Goal: Information Seeking & Learning: Learn about a topic

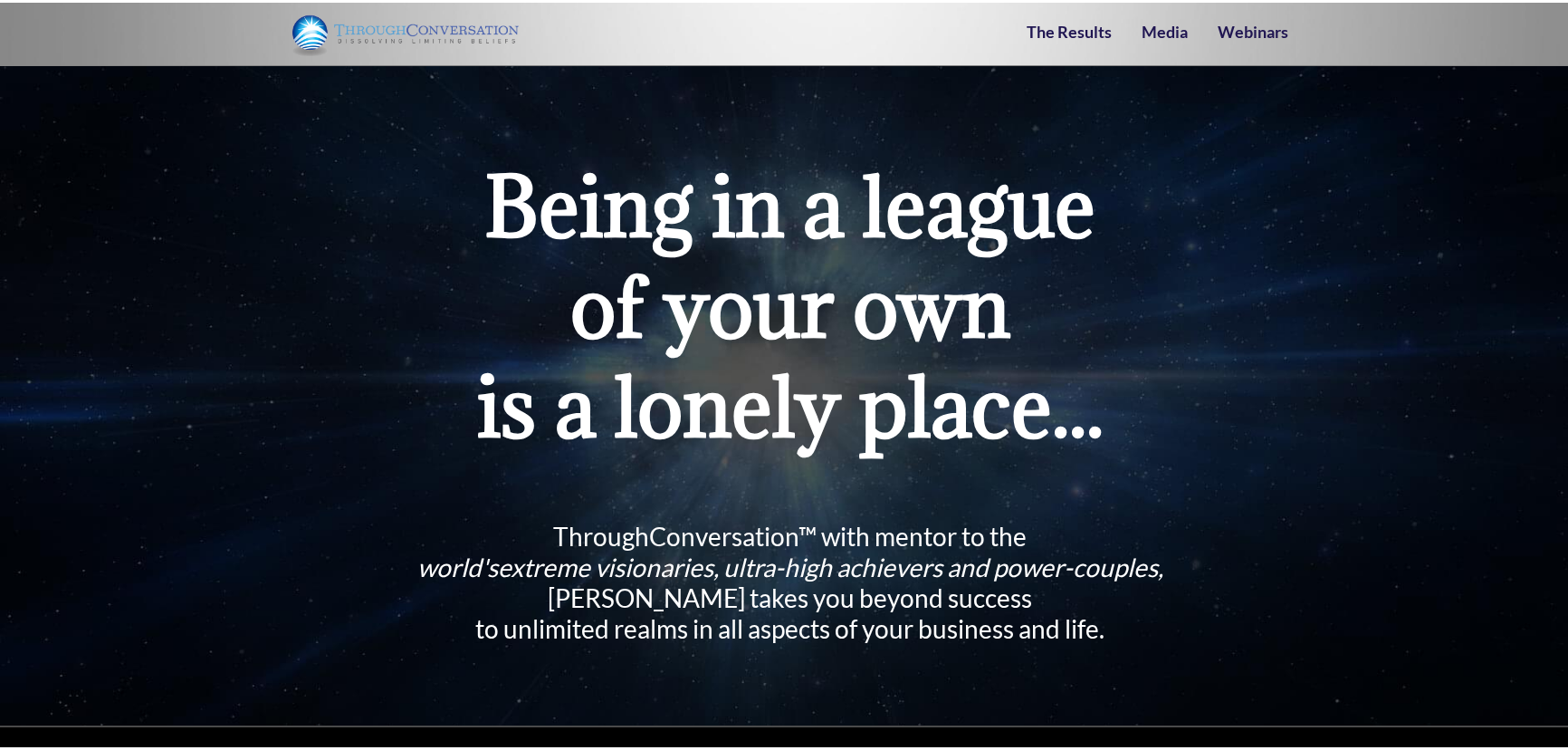
click at [308, 34] on img at bounding box center [405, 31] width 226 height 44
click at [387, 29] on img at bounding box center [405, 31] width 226 height 44
click at [1063, 34] on link "The Results" at bounding box center [1069, 29] width 85 height 20
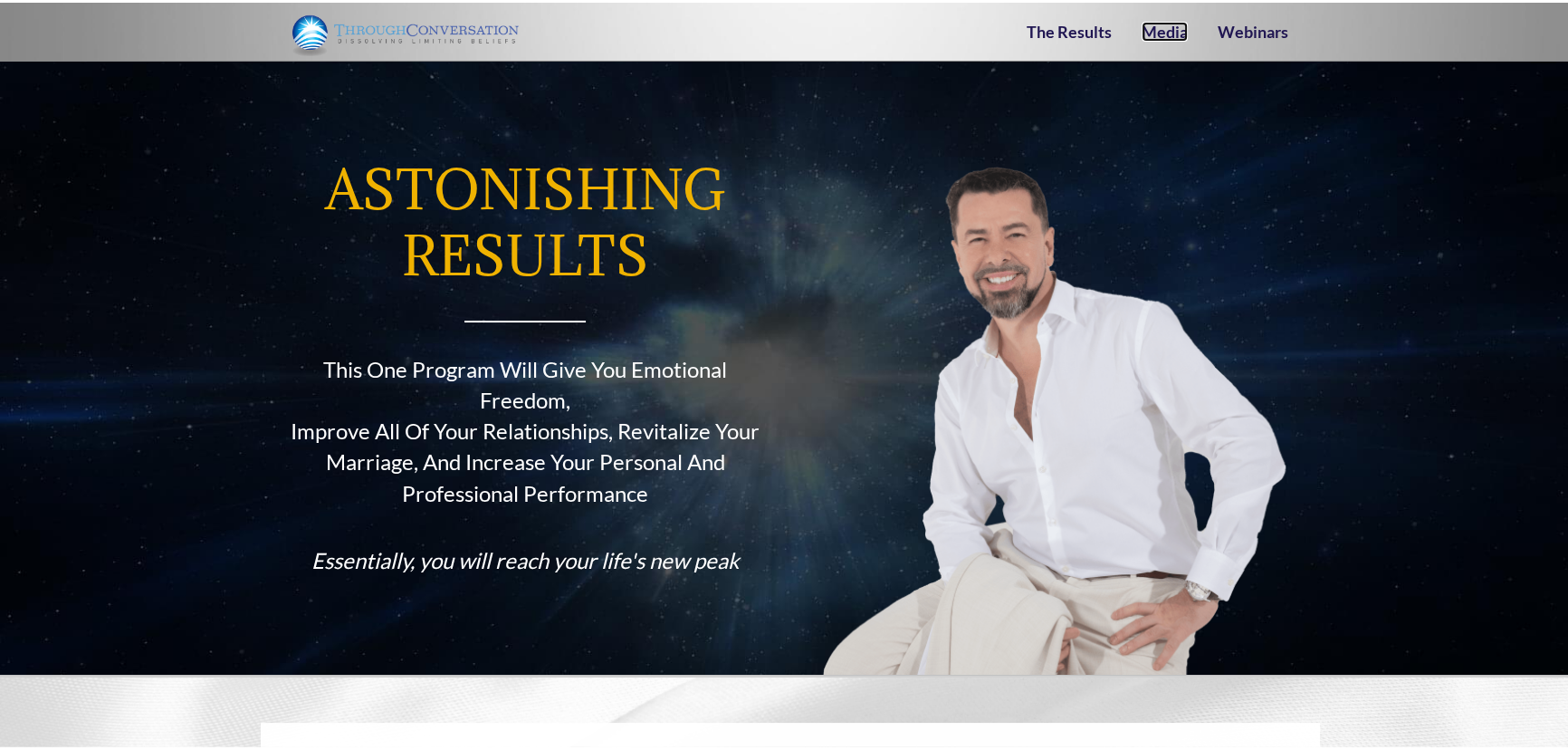
click at [1177, 37] on link "Media" at bounding box center [1165, 29] width 46 height 20
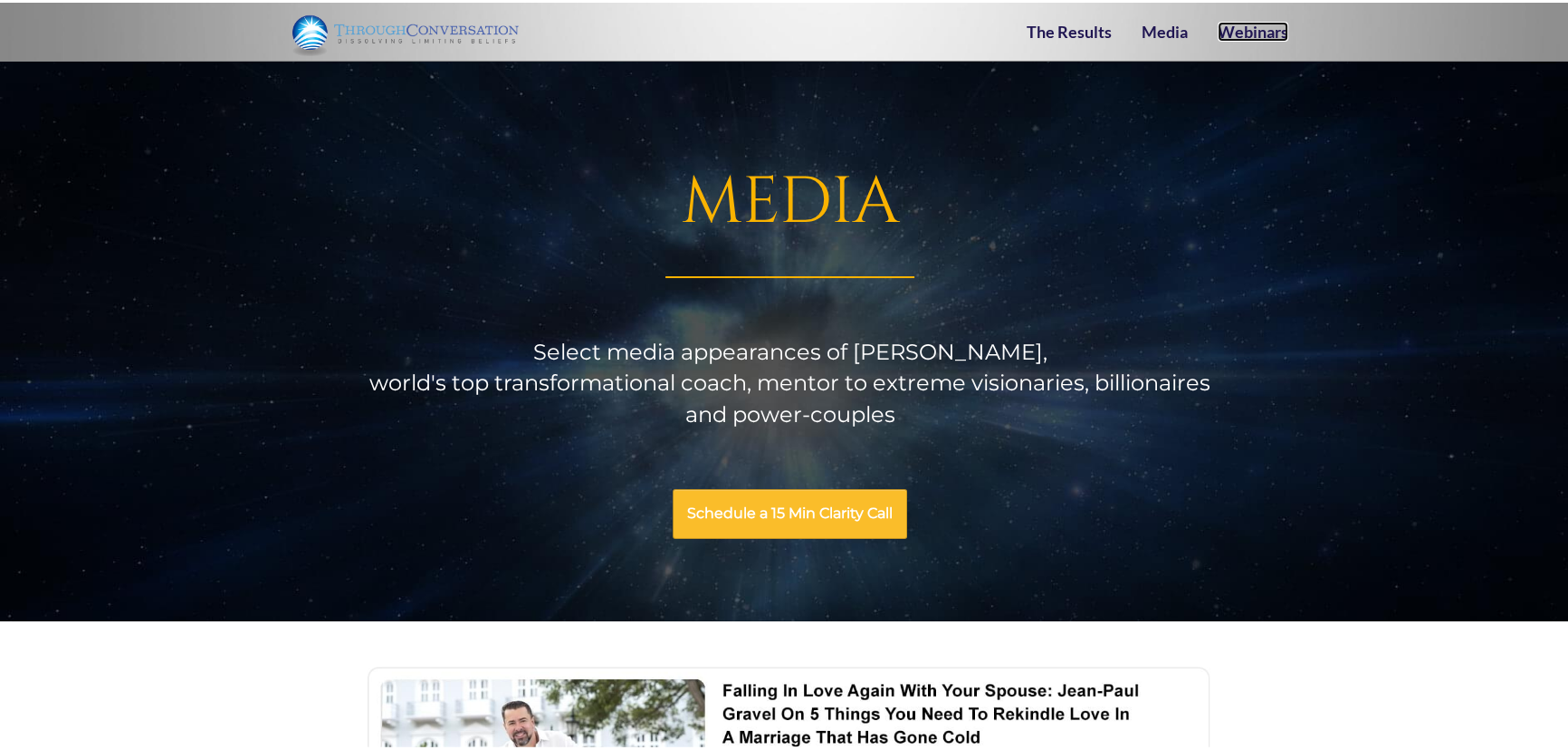
click at [1244, 28] on link "Webinars" at bounding box center [1252, 29] width 70 height 20
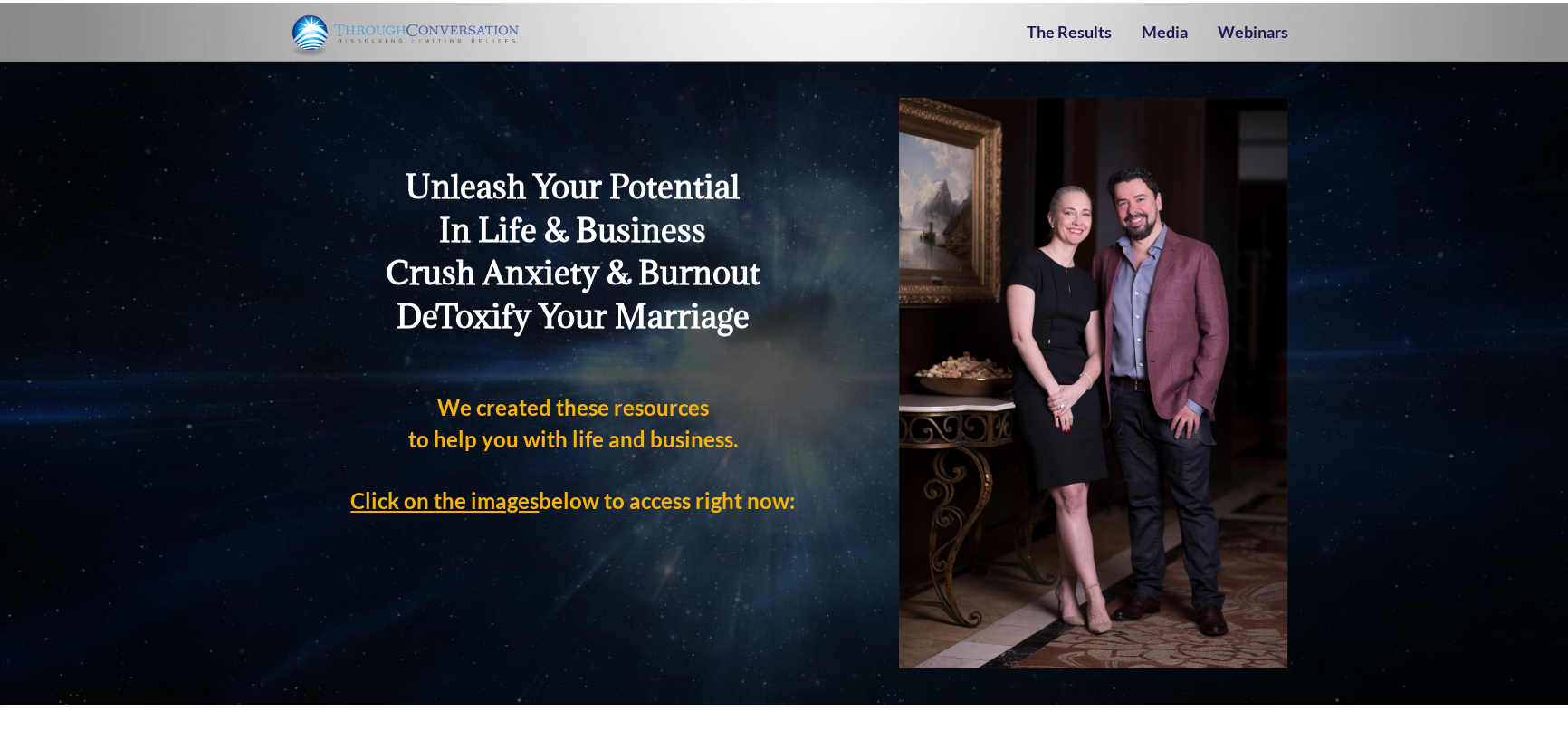
click at [270, 42] on div at bounding box center [530, 28] width 521 height 48
click at [293, 40] on img at bounding box center [405, 31] width 226 height 44
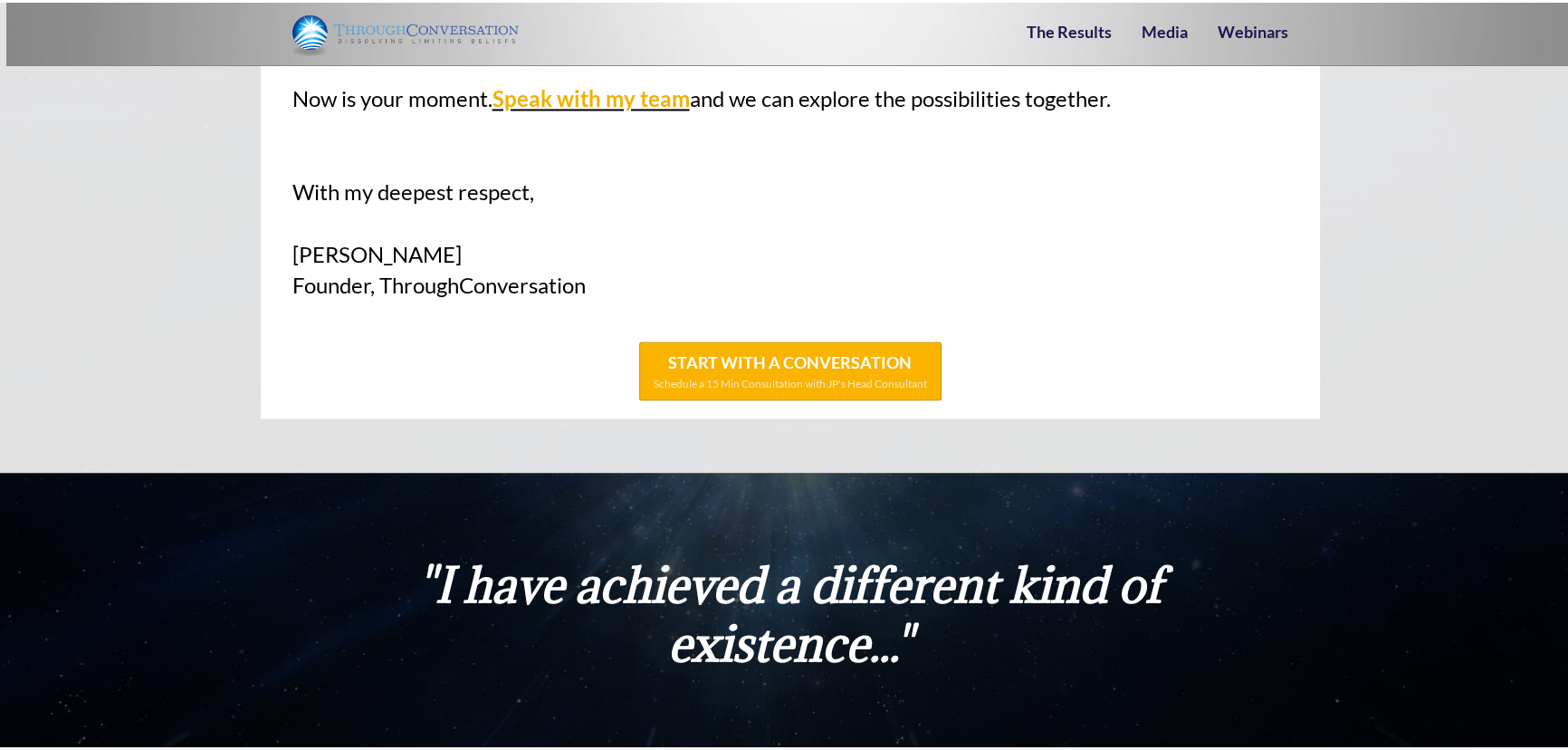
scroll to position [3949, 0]
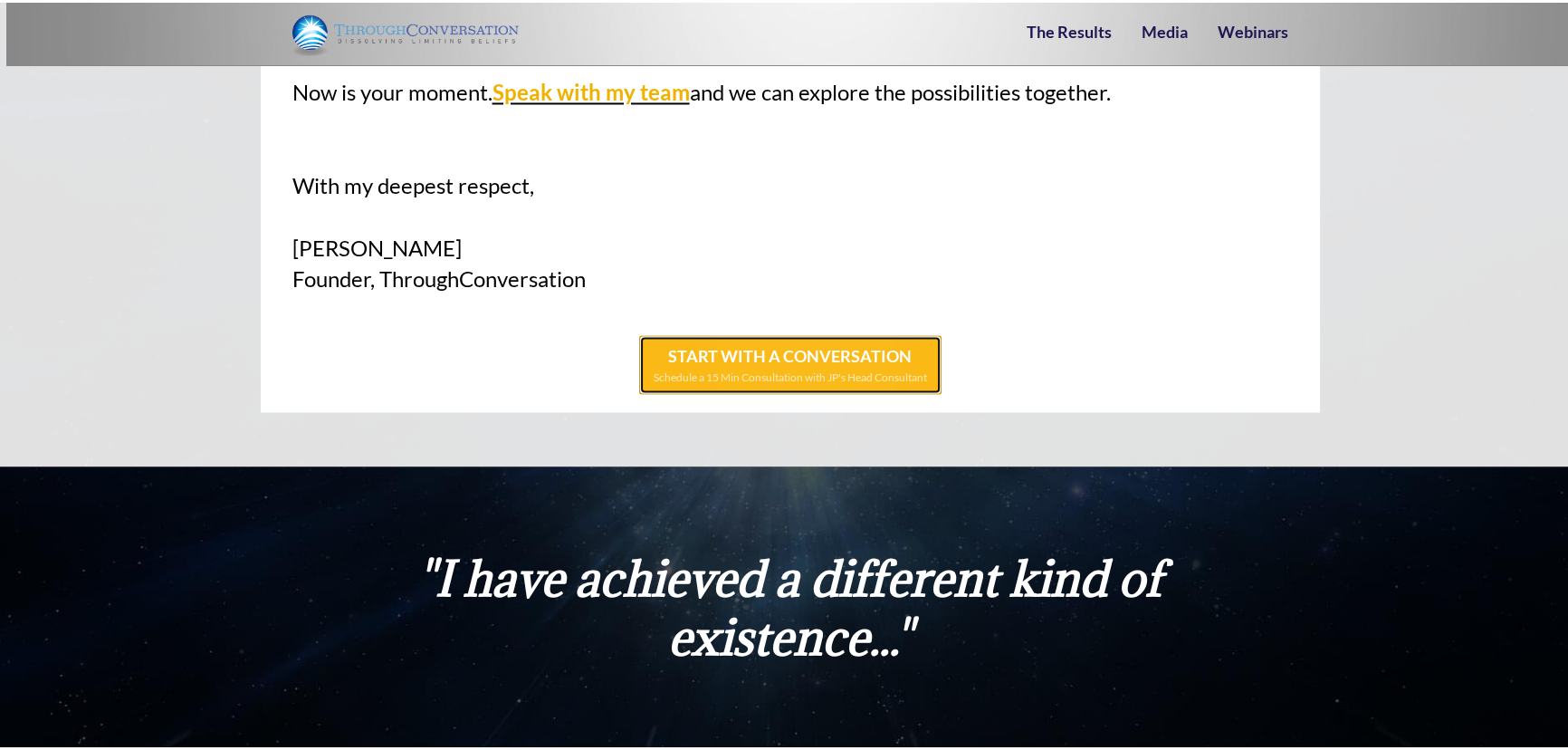
click at [780, 354] on span "START WITH A CONVERSATION" at bounding box center [789, 353] width 243 height 20
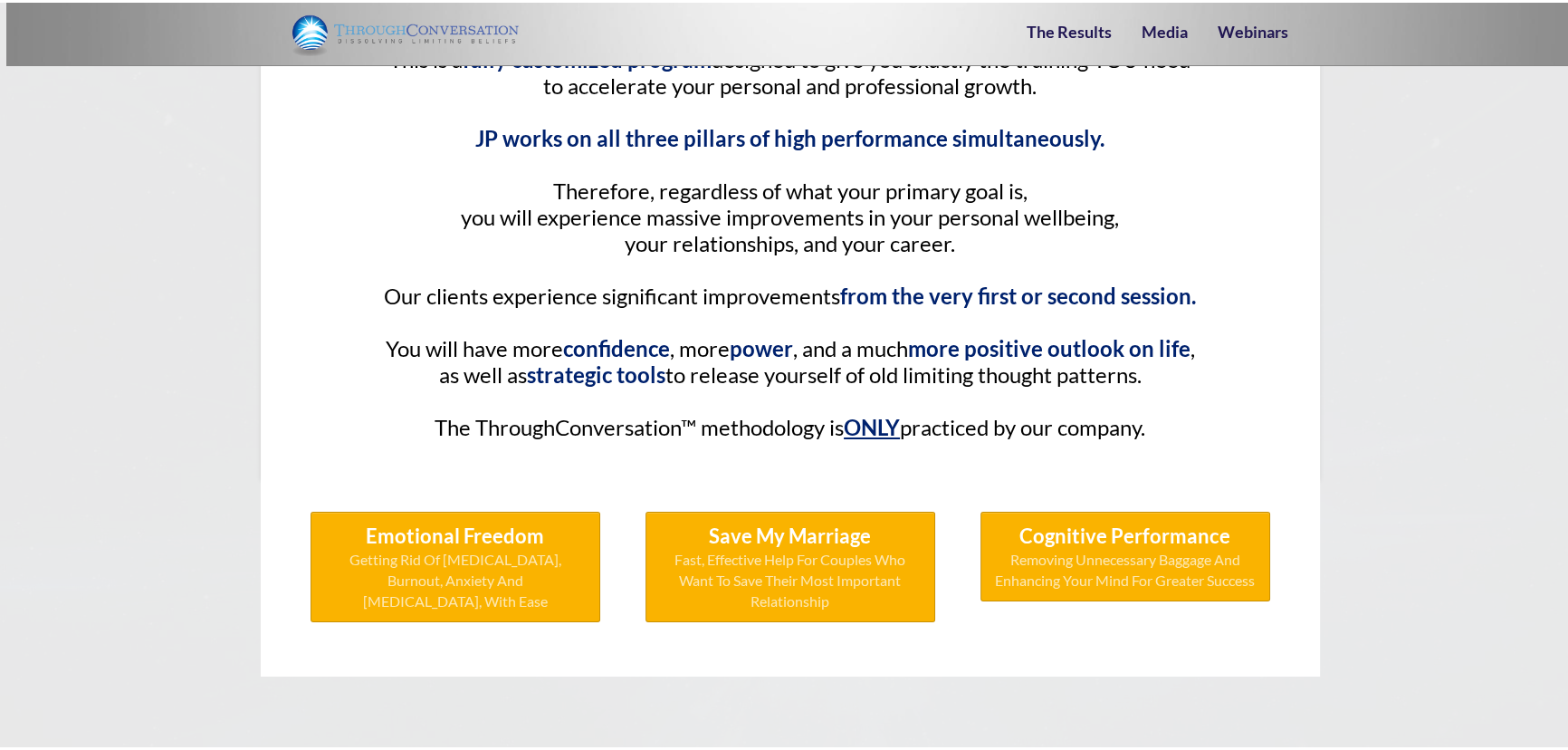
scroll to position [8065, 0]
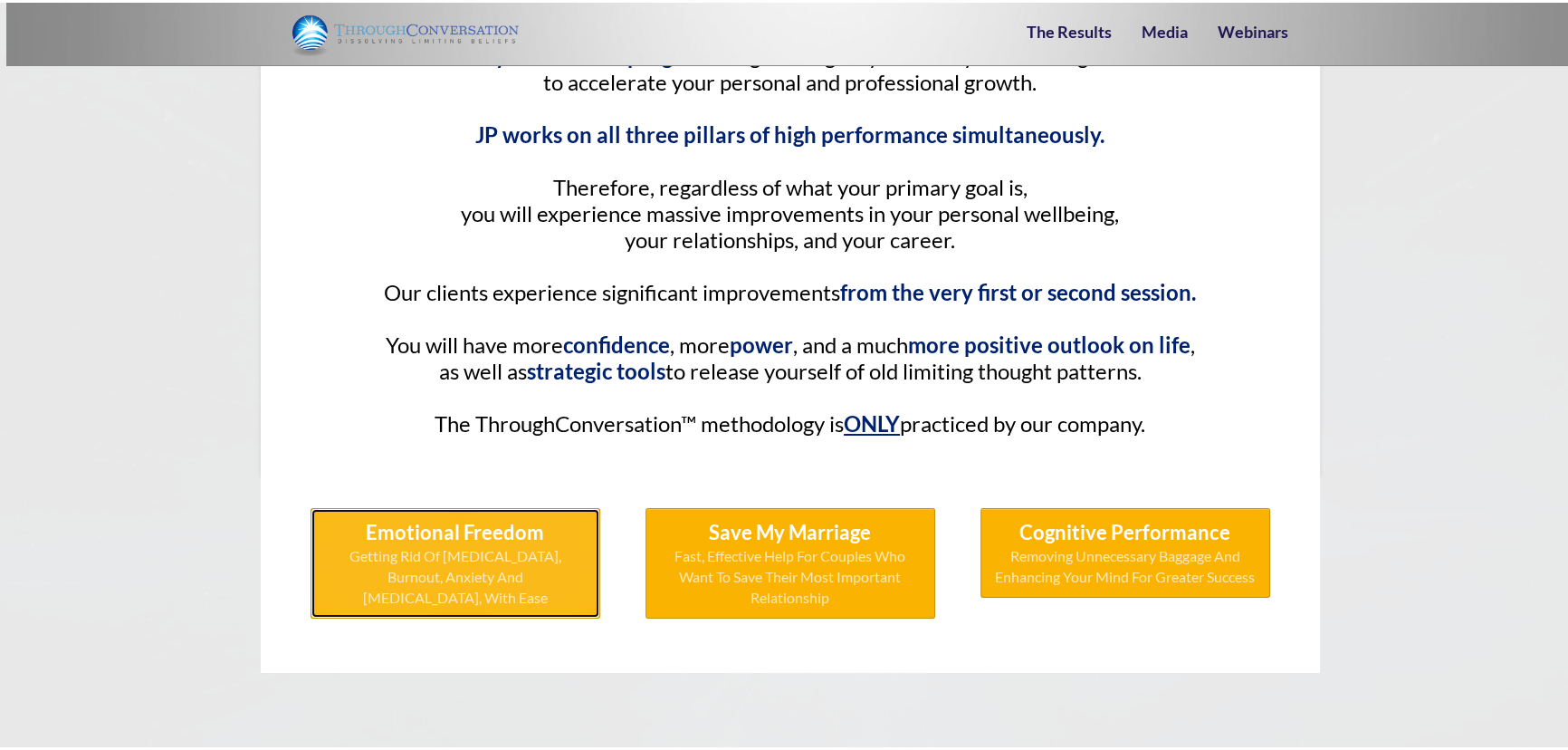
click at [513, 517] on span "Emotional Freedom" at bounding box center [455, 529] width 178 height 25
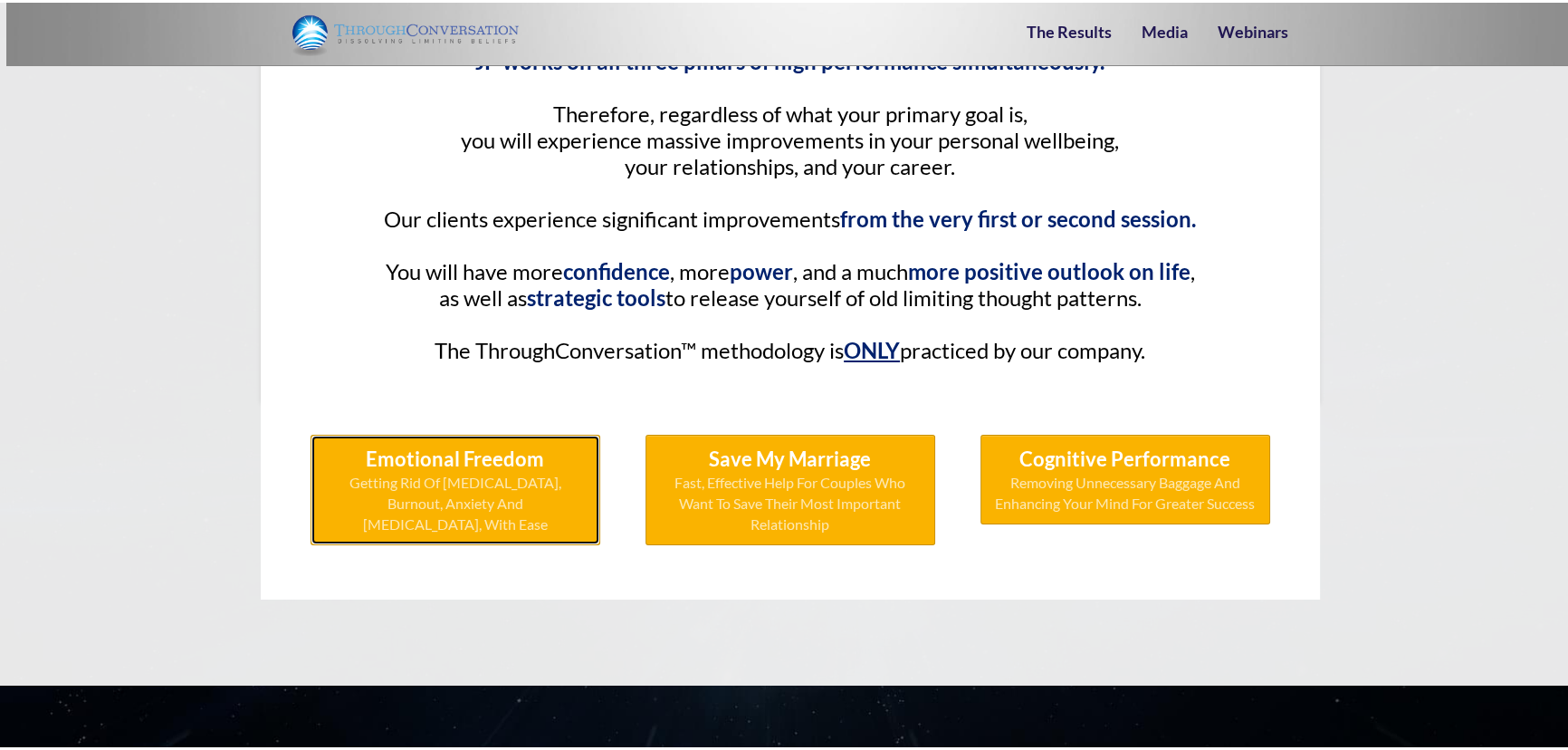
scroll to position [8148, 0]
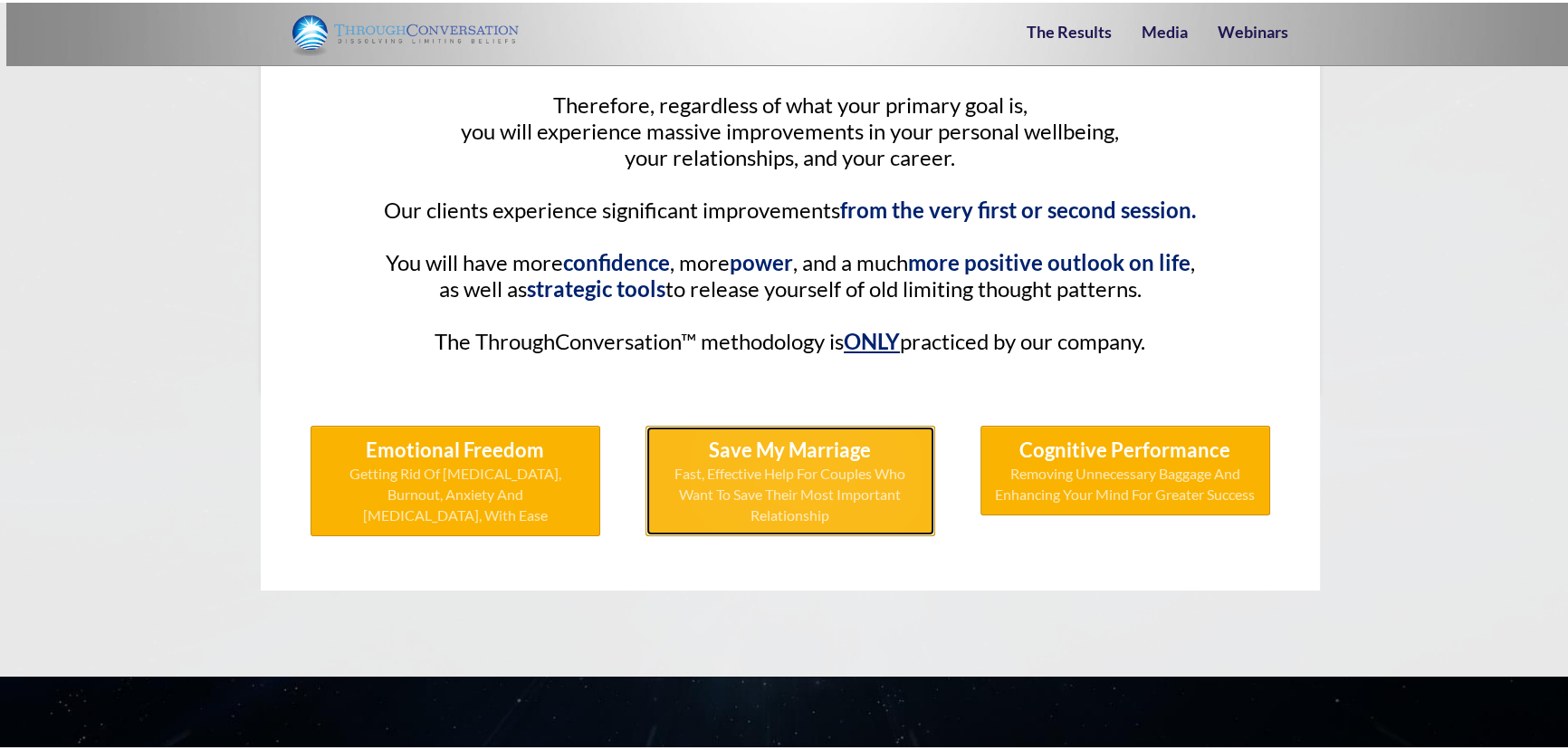
click at [847, 461] on span "Fast, Effective Help For Couples Who Want To Save Their Most Important Relation…" at bounding box center [790, 492] width 261 height 62
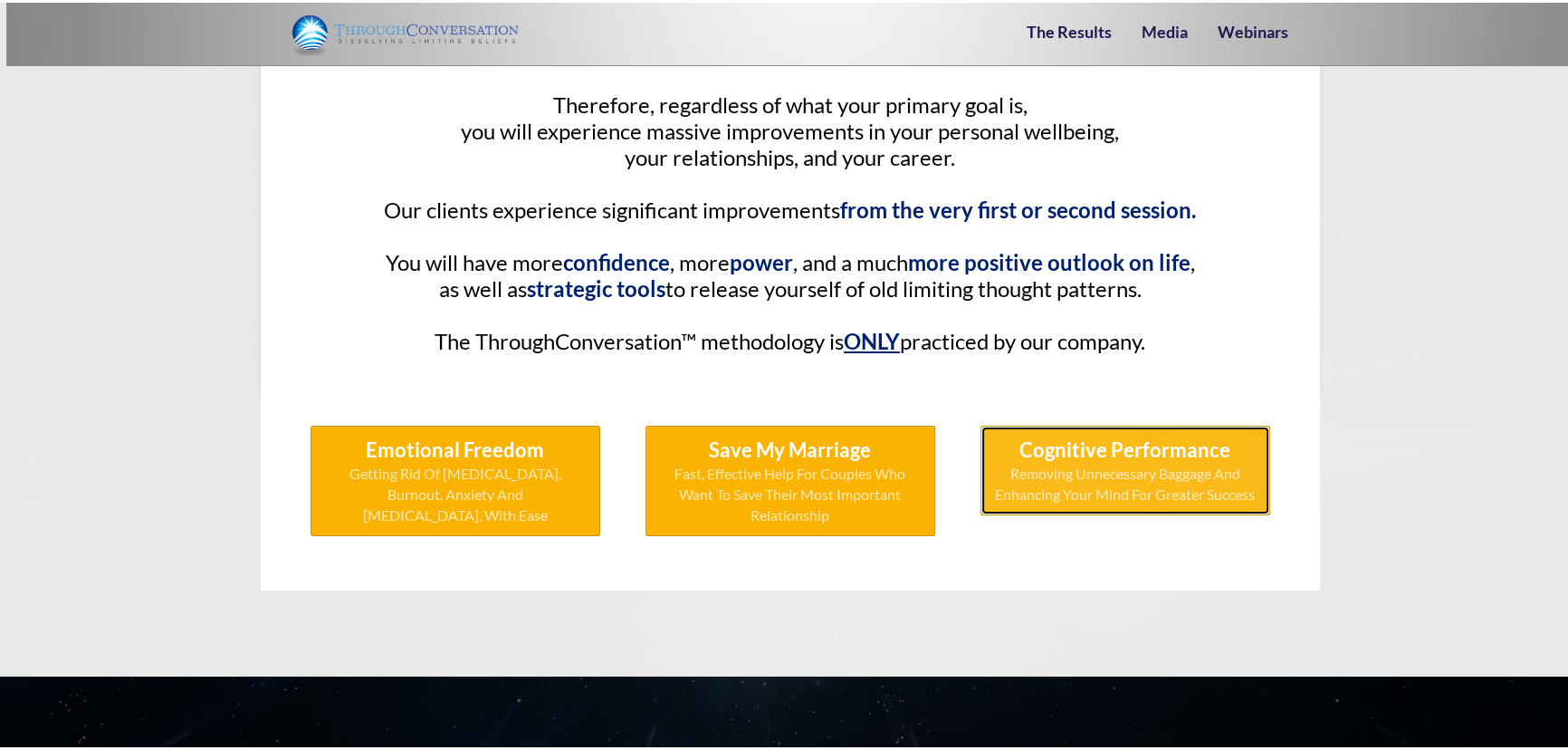
click at [1155, 423] on link "Cognitive Performance Removing Unnecessary Baggage And Enhancing Your Mind For …" at bounding box center [1125, 467] width 290 height 90
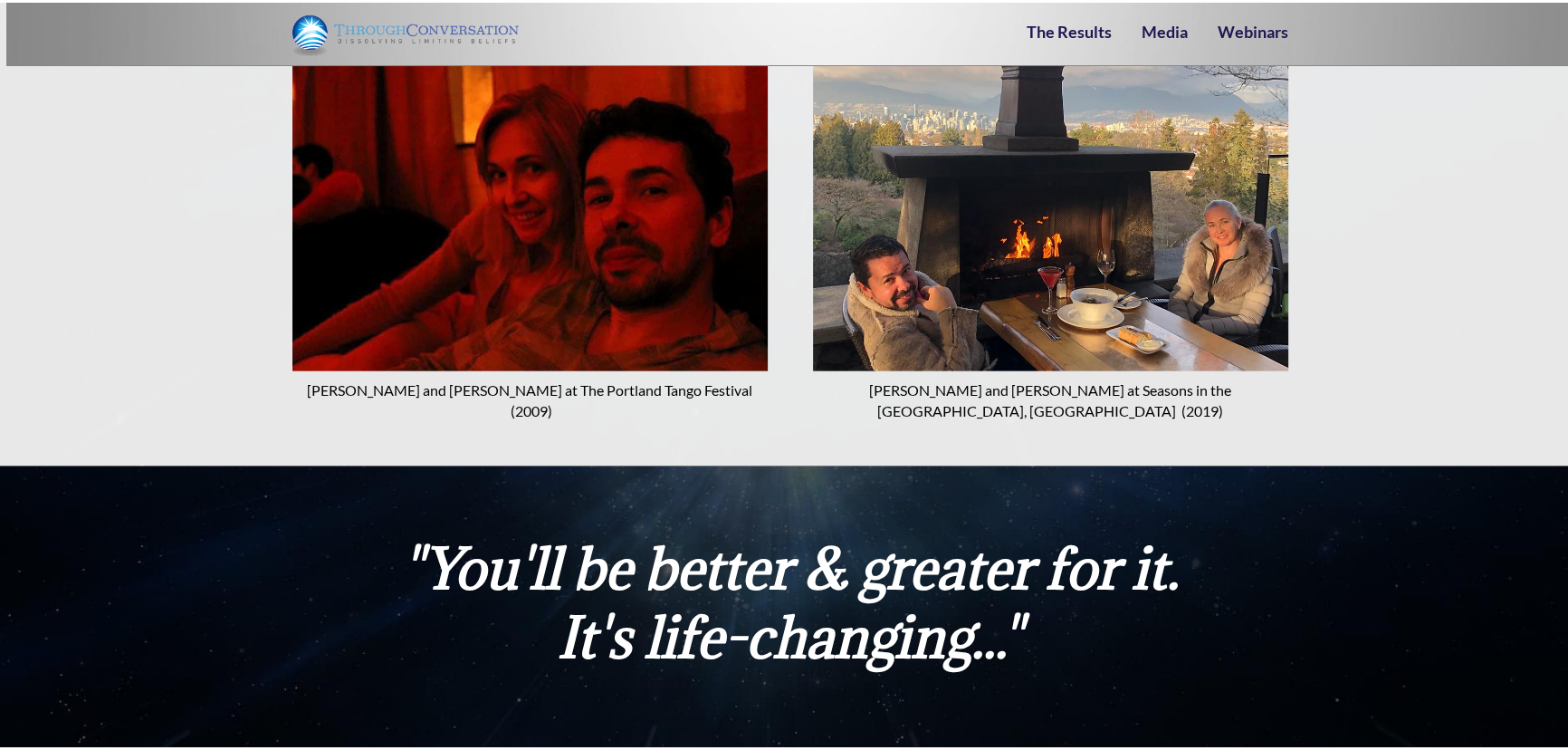
scroll to position [22374, 0]
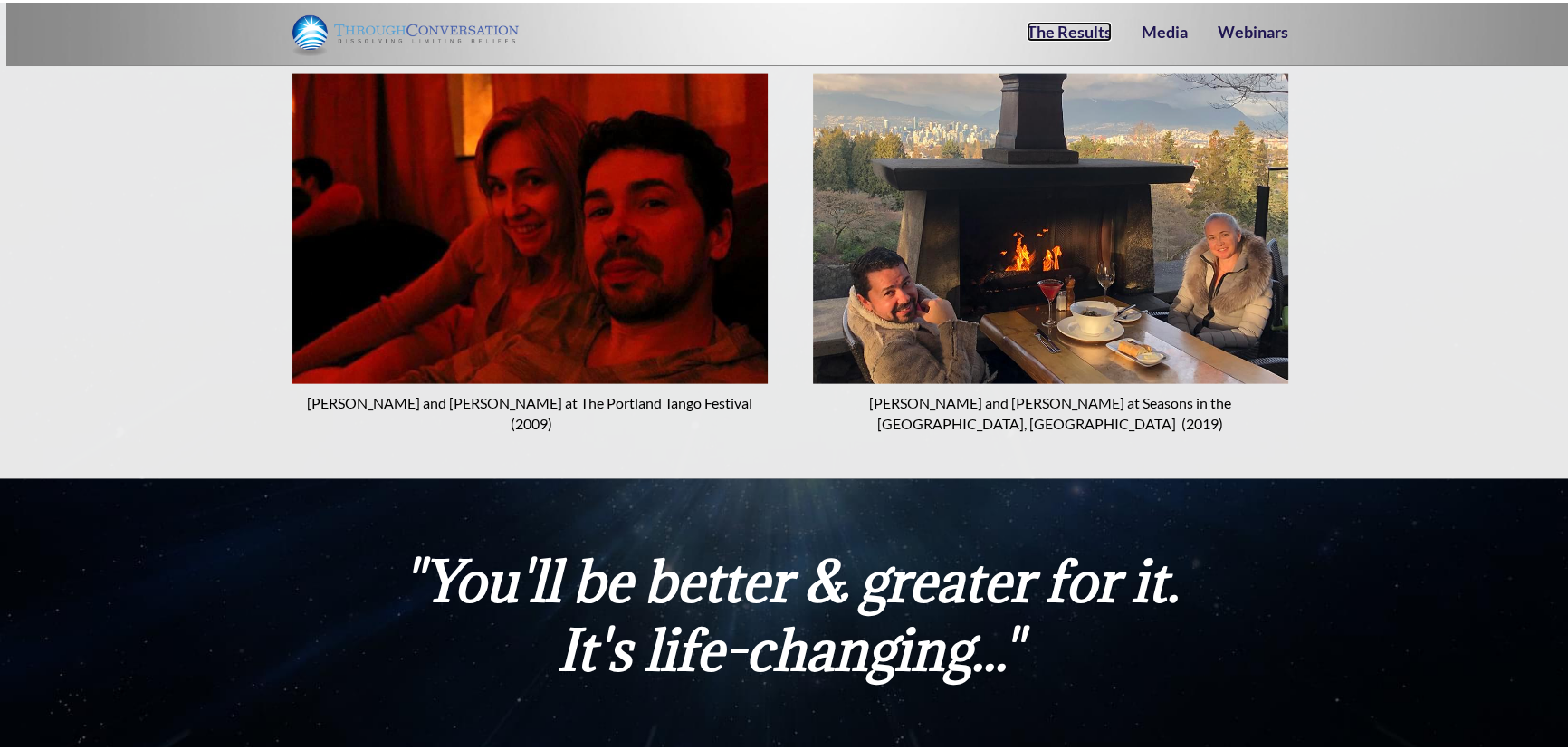
click at [1052, 27] on link "The Results" at bounding box center [1069, 29] width 85 height 20
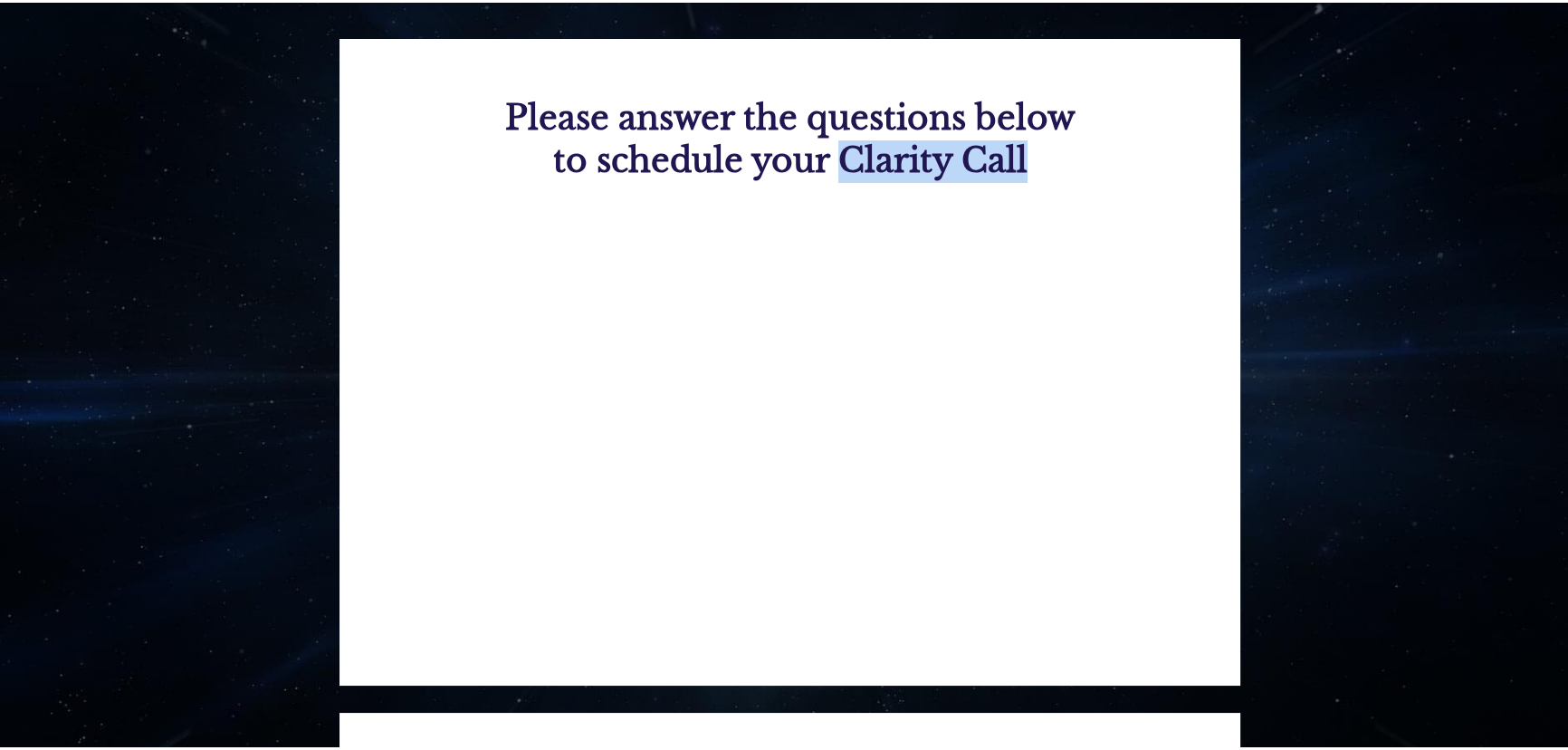
drag, startPoint x: 838, startPoint y: 155, endPoint x: 1015, endPoint y: 147, distance: 177.2
click at [1015, 147] on b "to schedule your Clarity Call" at bounding box center [790, 157] width 475 height 41
copy b "Clarity Call"
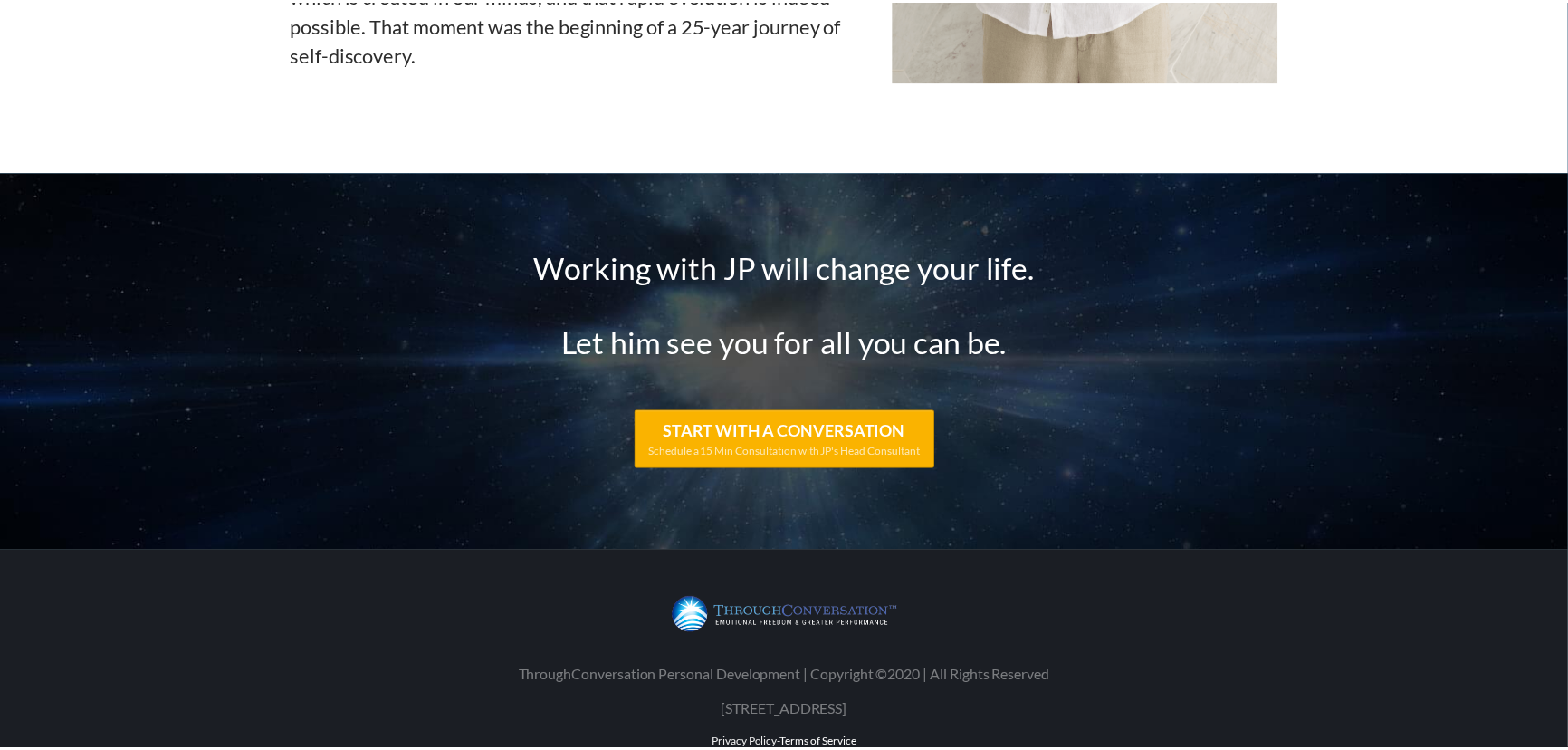
scroll to position [6007, 0]
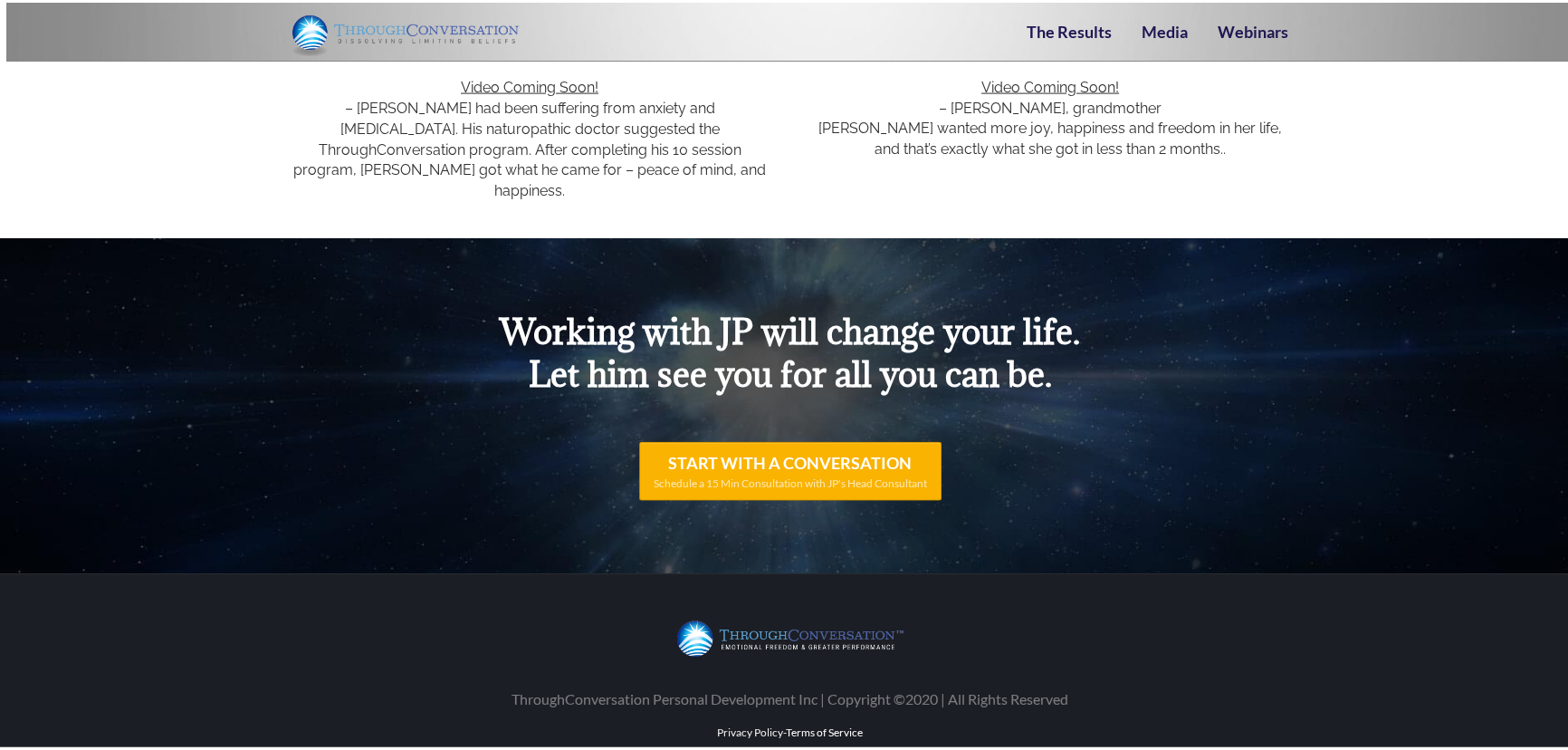
scroll to position [22283, 0]
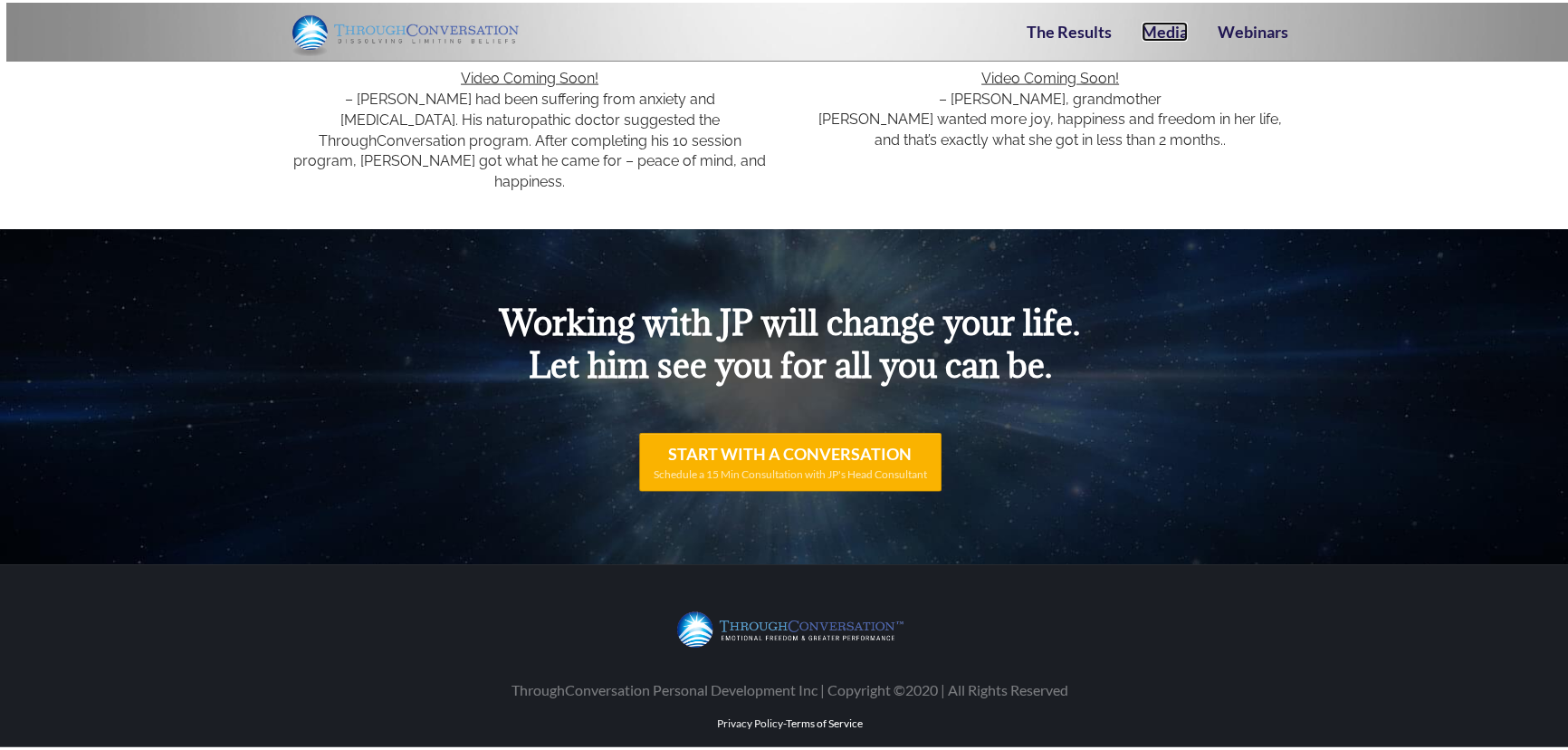
click at [1175, 37] on link "Media" at bounding box center [1165, 29] width 46 height 20
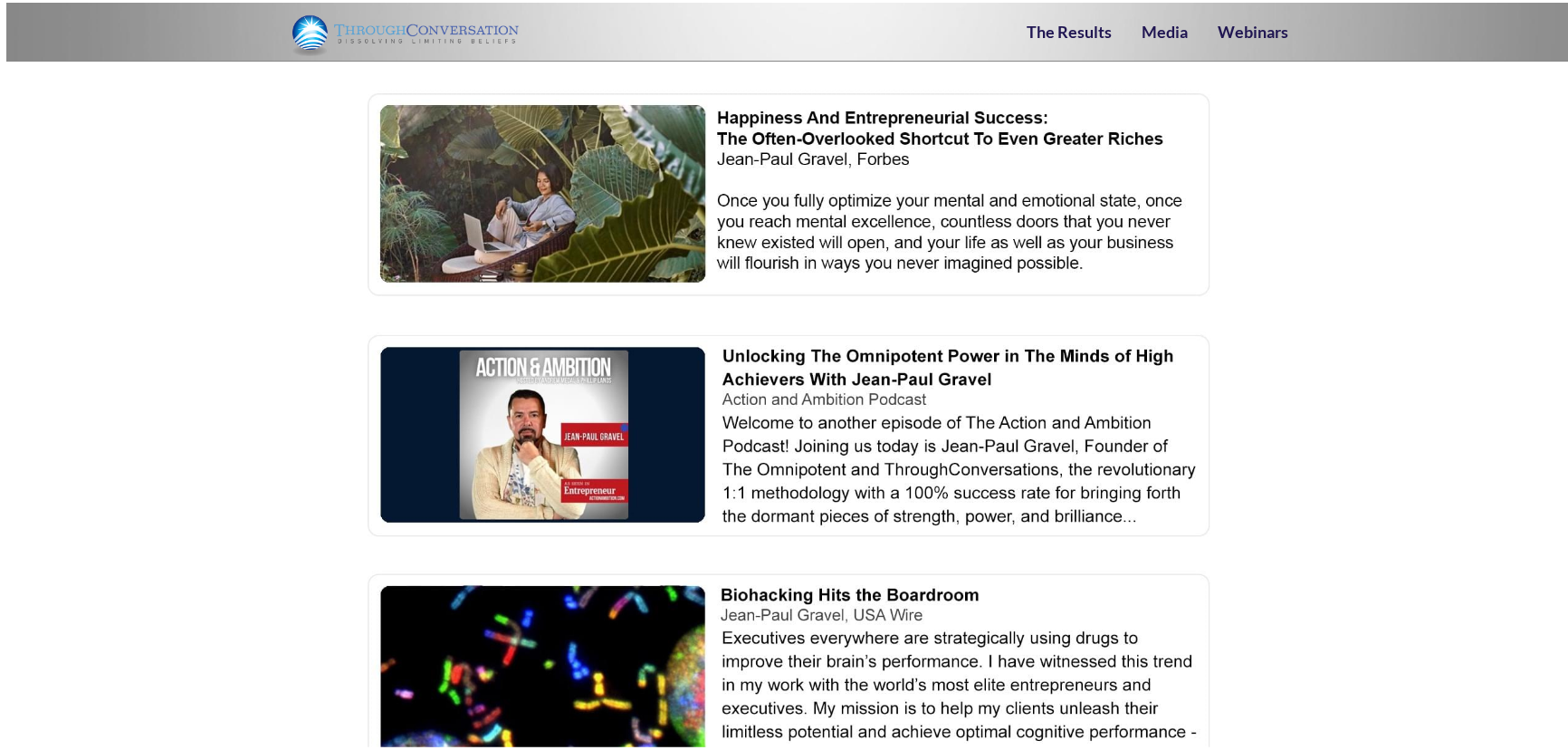
scroll to position [1645, 0]
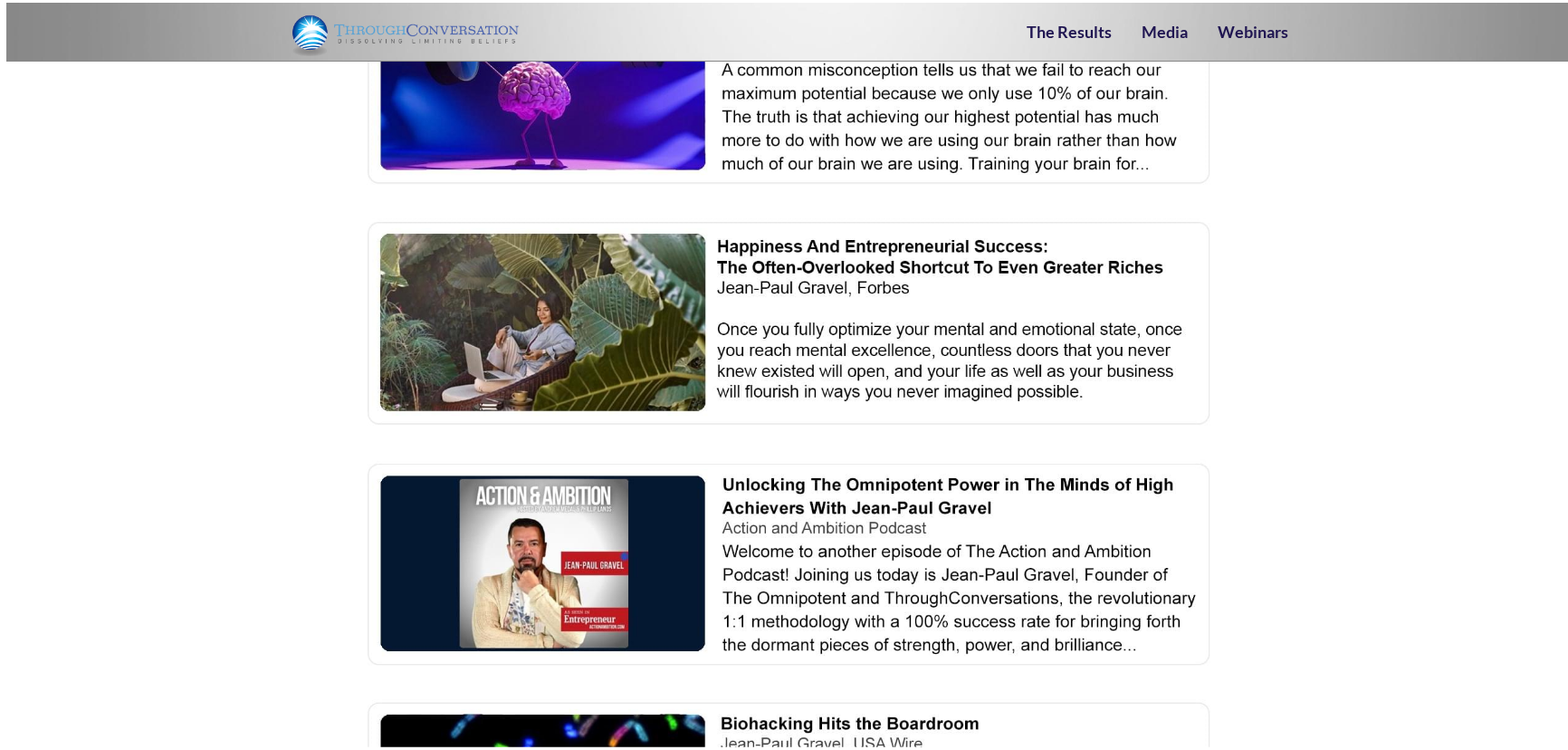
click at [498, 574] on img at bounding box center [789, 561] width 855 height 209
click at [590, 536] on img at bounding box center [789, 561] width 855 height 209
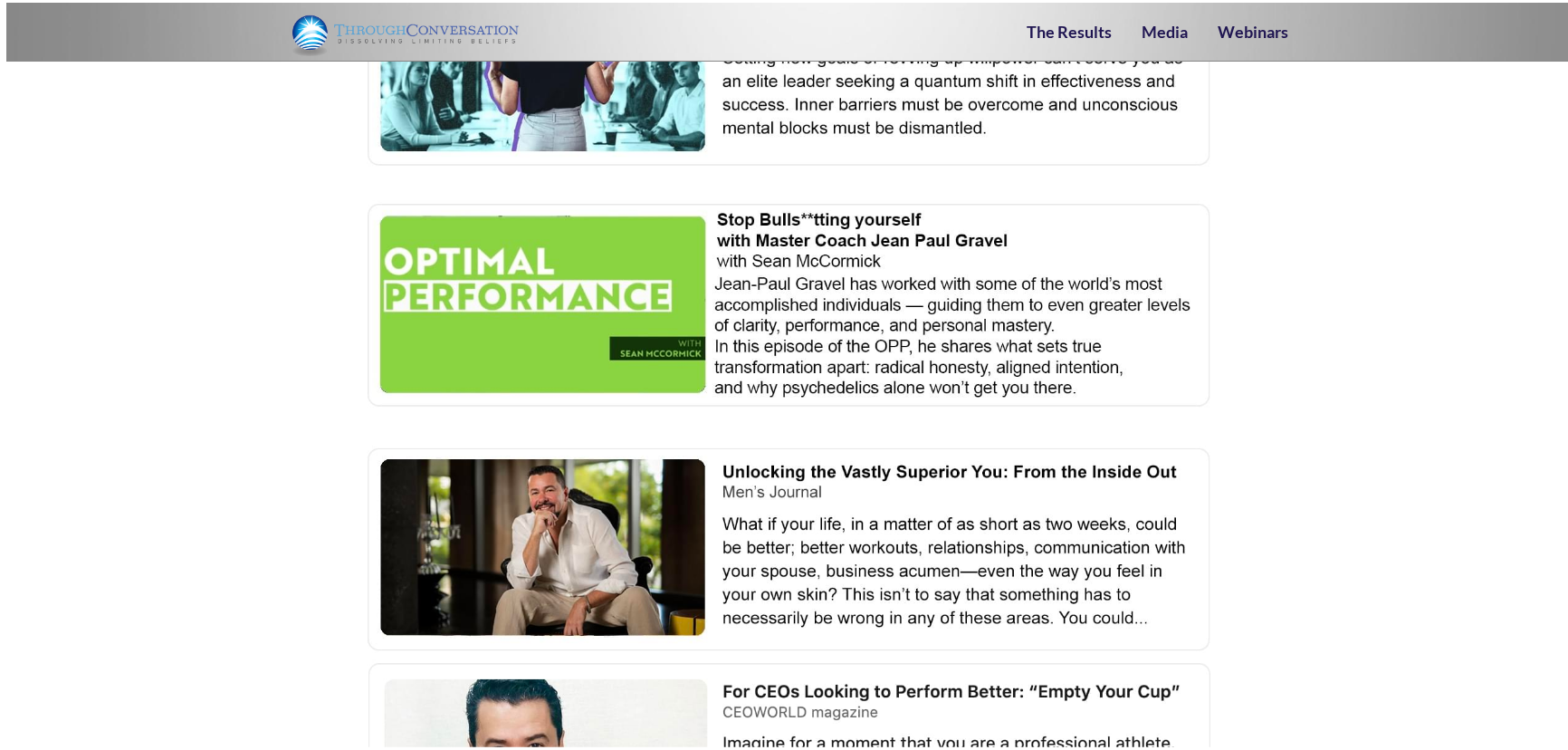
scroll to position [2879, 0]
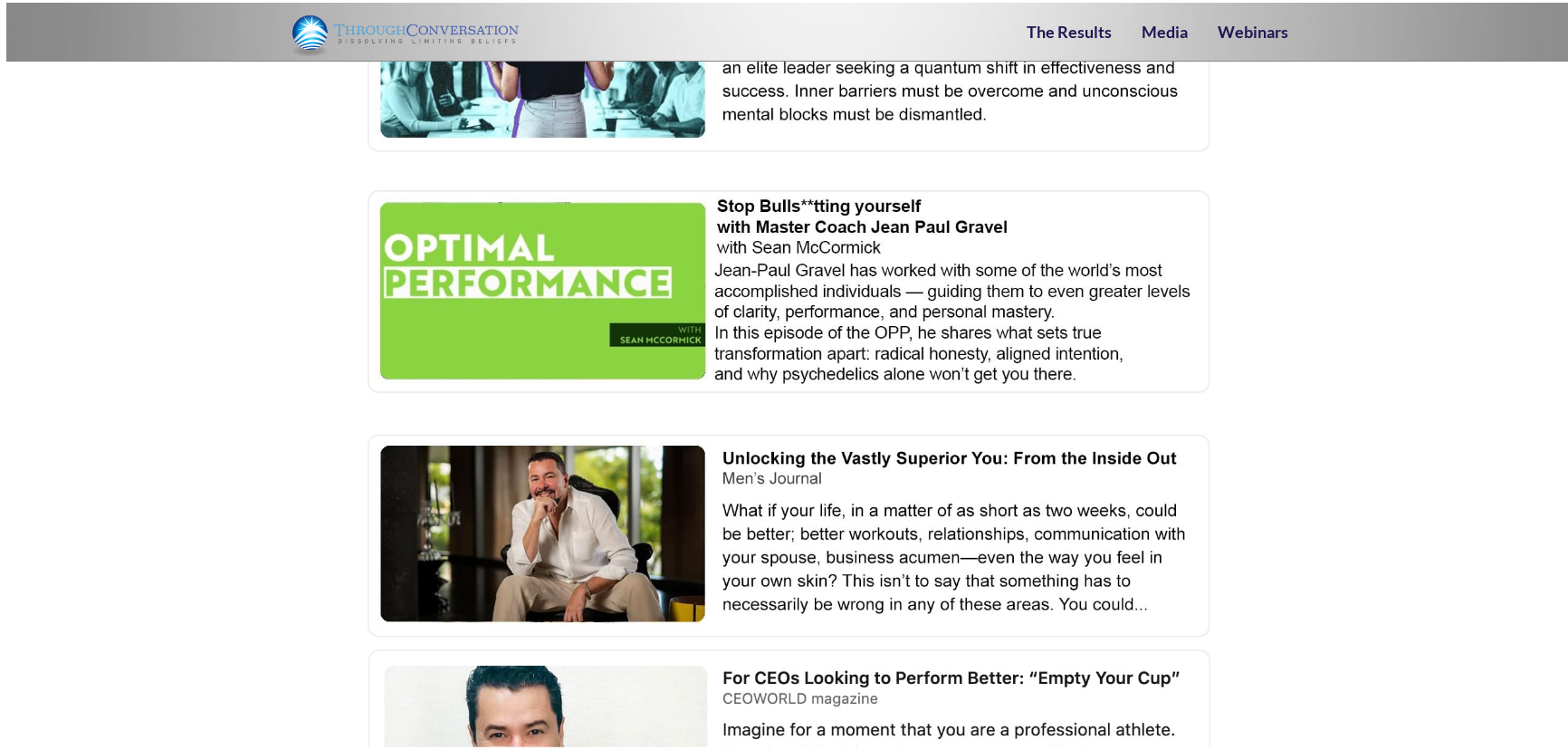
click at [1357, 357] on div at bounding box center [789, 522] width 1580 height 5567
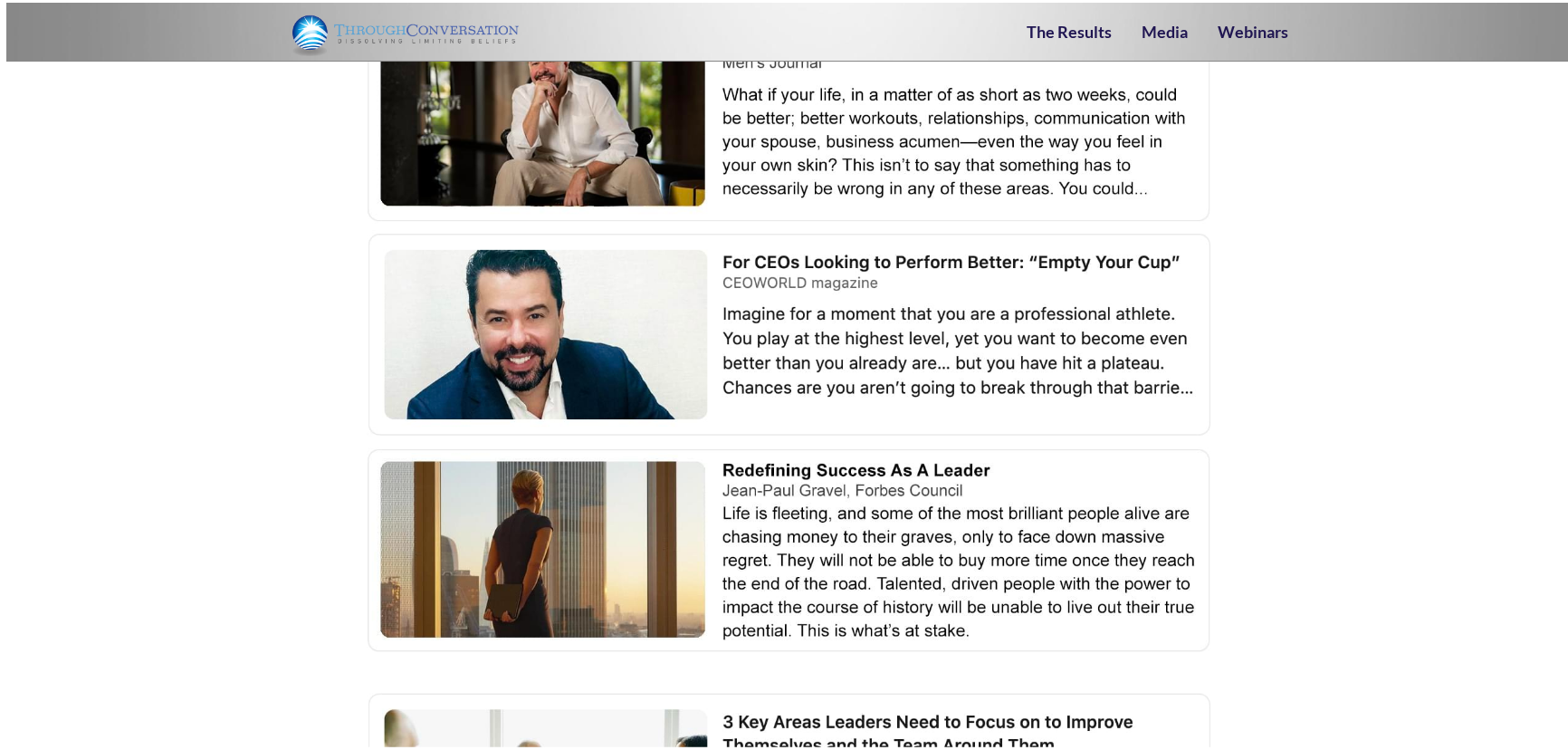
scroll to position [3292, 0]
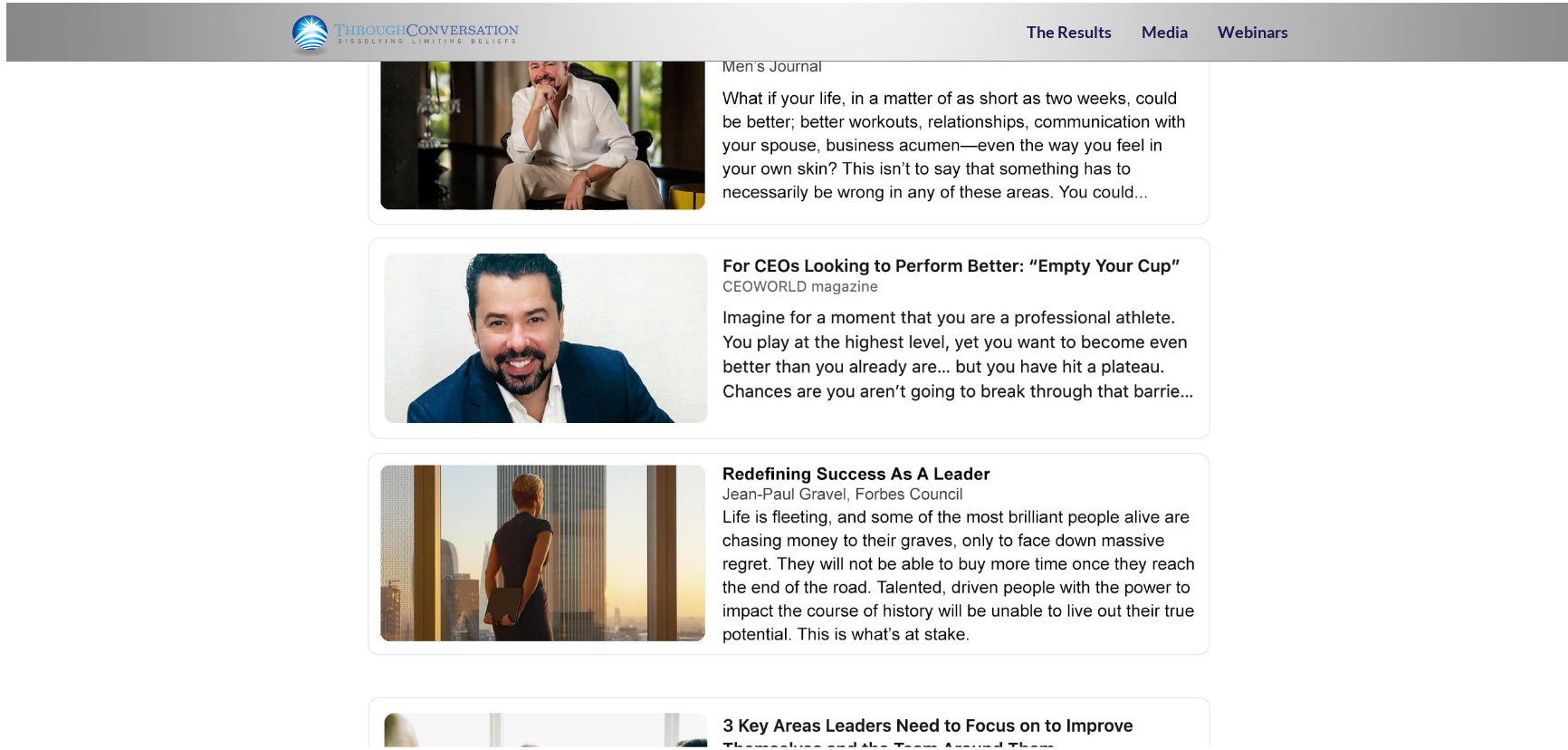
click at [608, 549] on img at bounding box center [789, 548] width 855 height 209
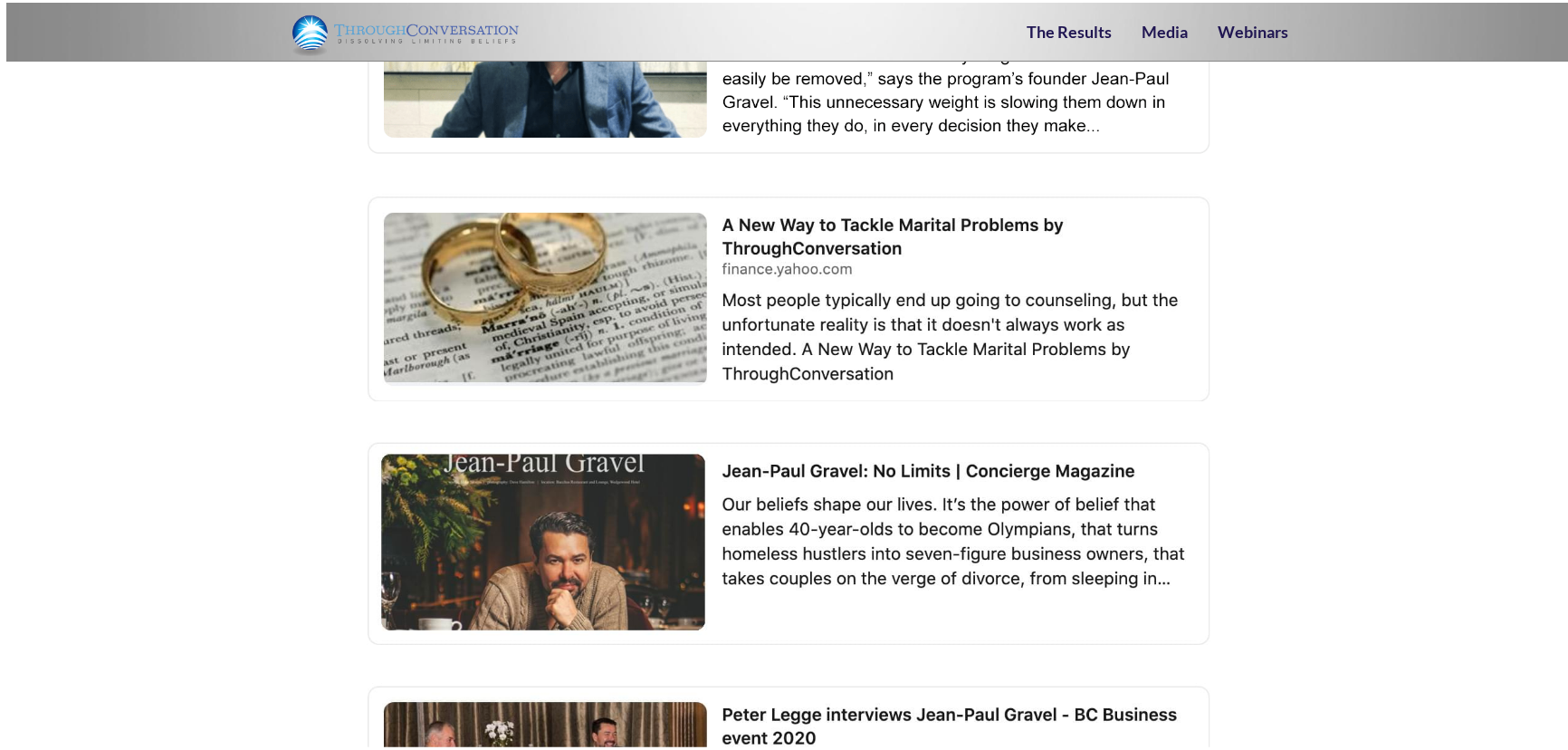
scroll to position [4773, 0]
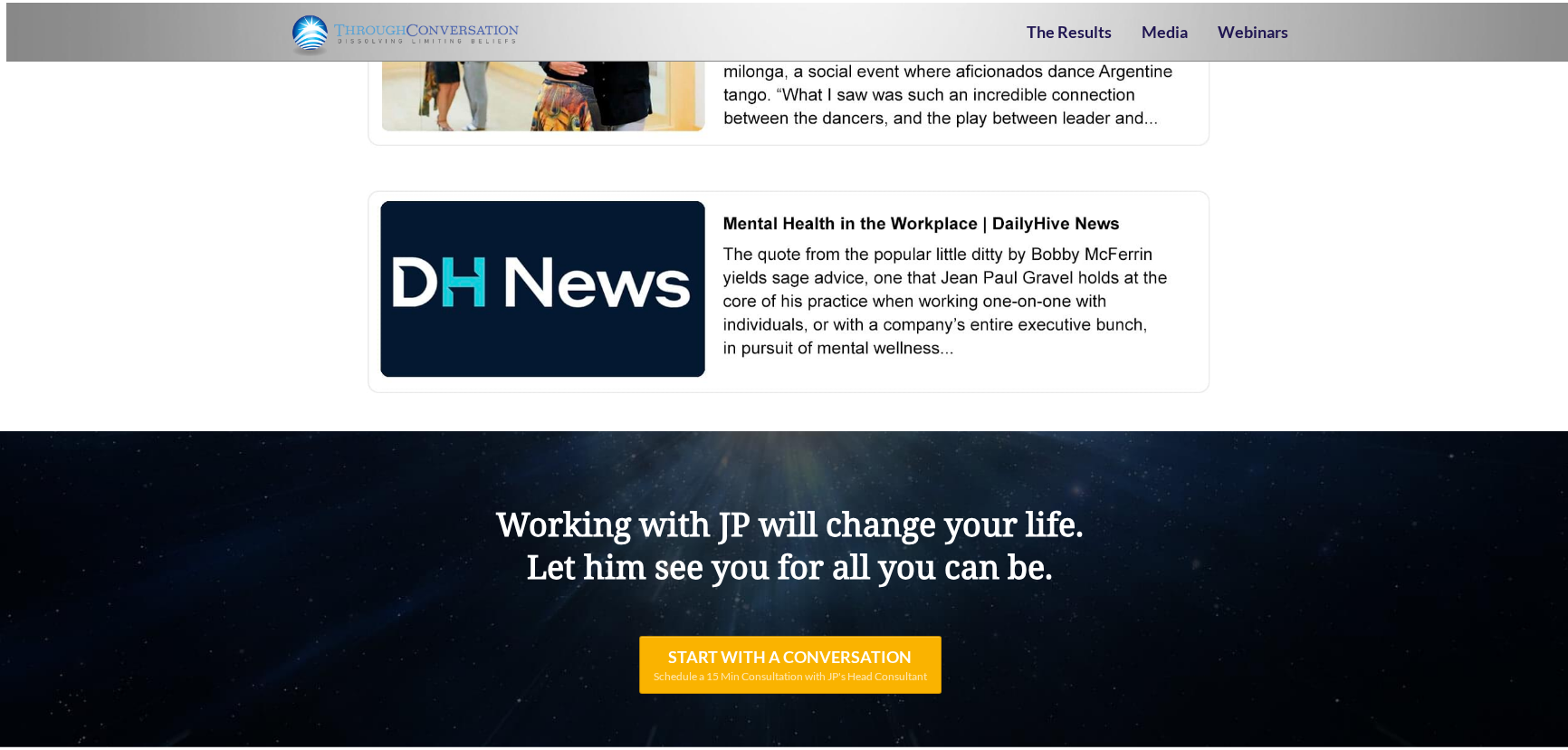
scroll to position [5760, 0]
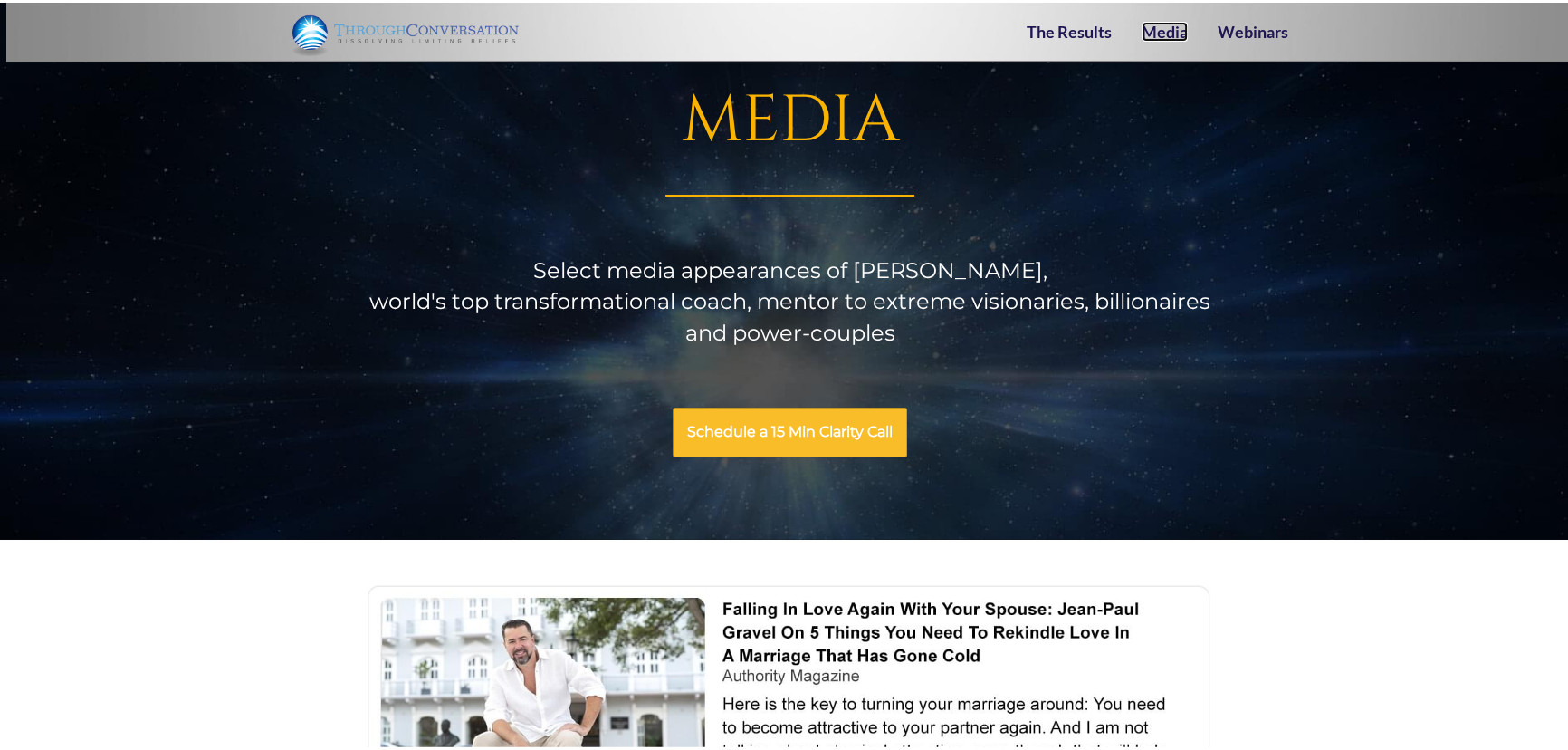
click at [1157, 27] on link "Media" at bounding box center [1165, 29] width 46 height 20
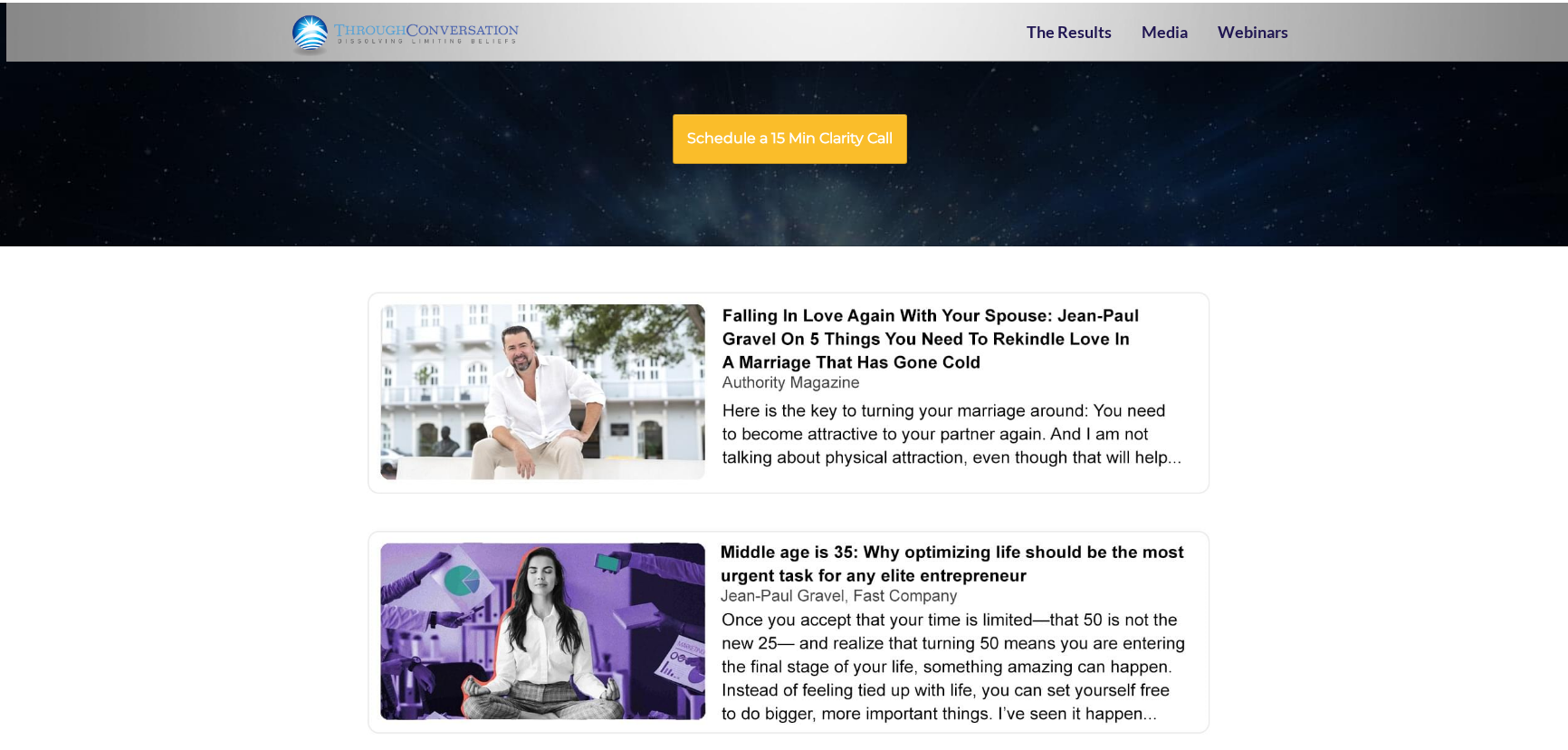
scroll to position [411, 0]
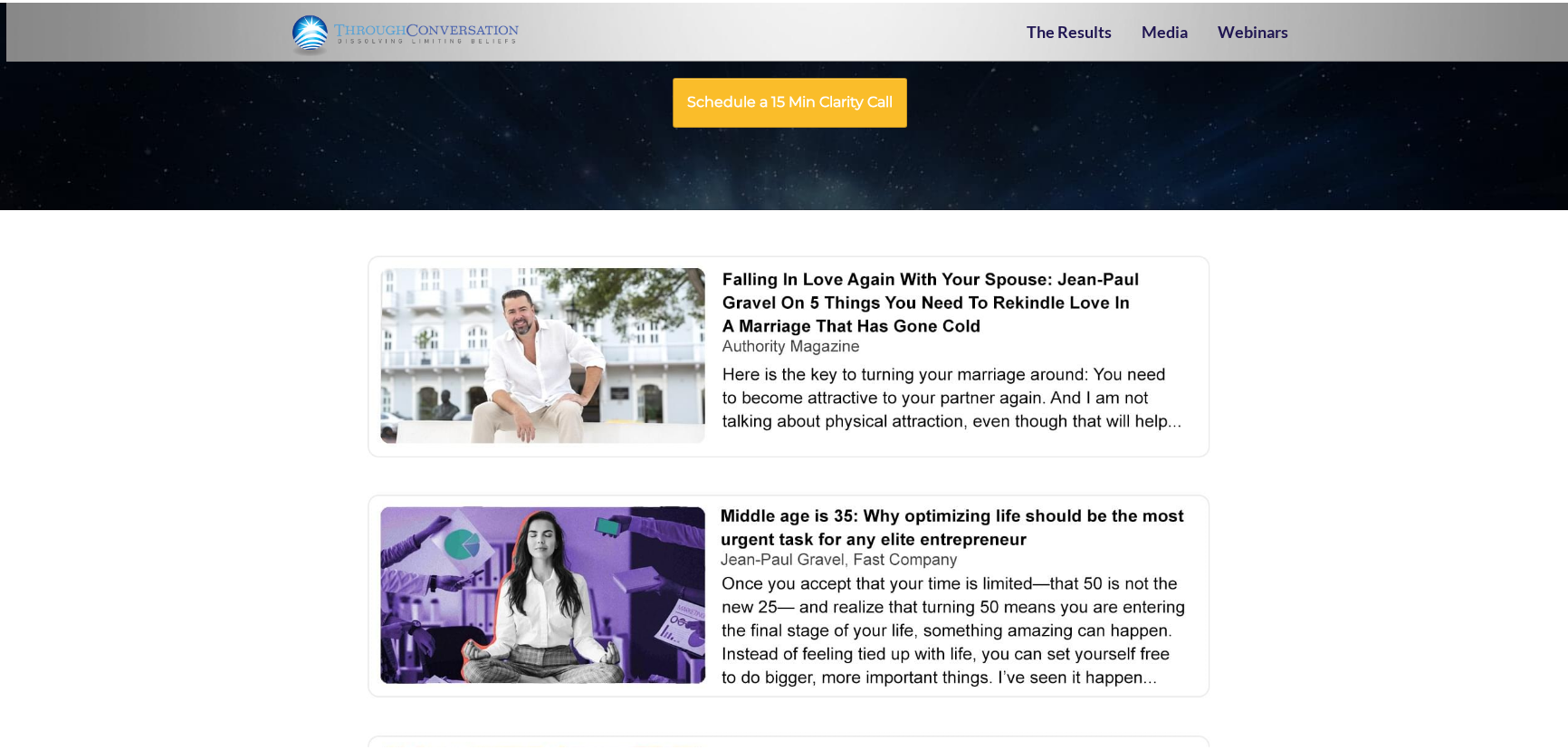
click at [608, 358] on img at bounding box center [789, 352] width 855 height 209
click at [618, 579] on img at bounding box center [789, 592] width 855 height 209
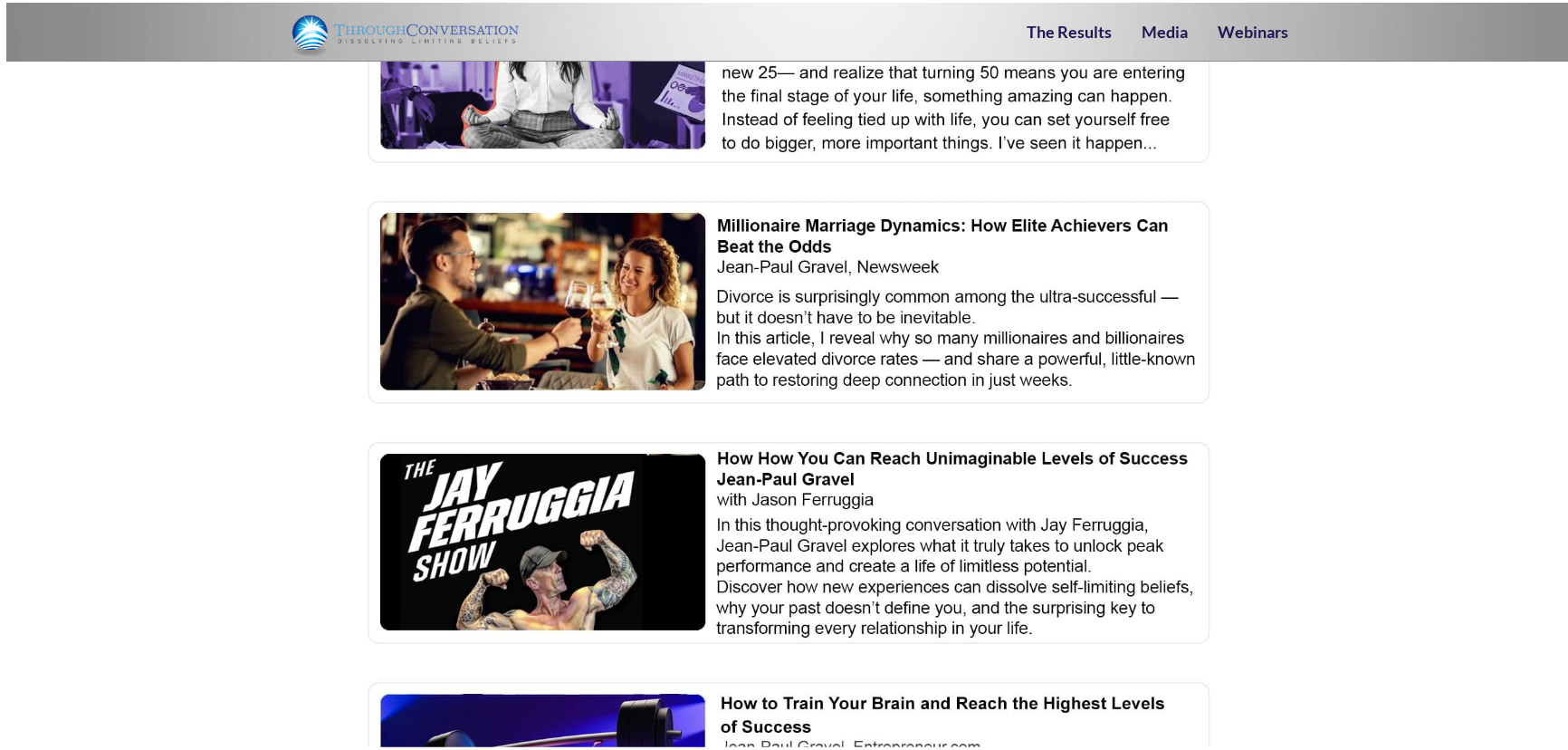
scroll to position [987, 0]
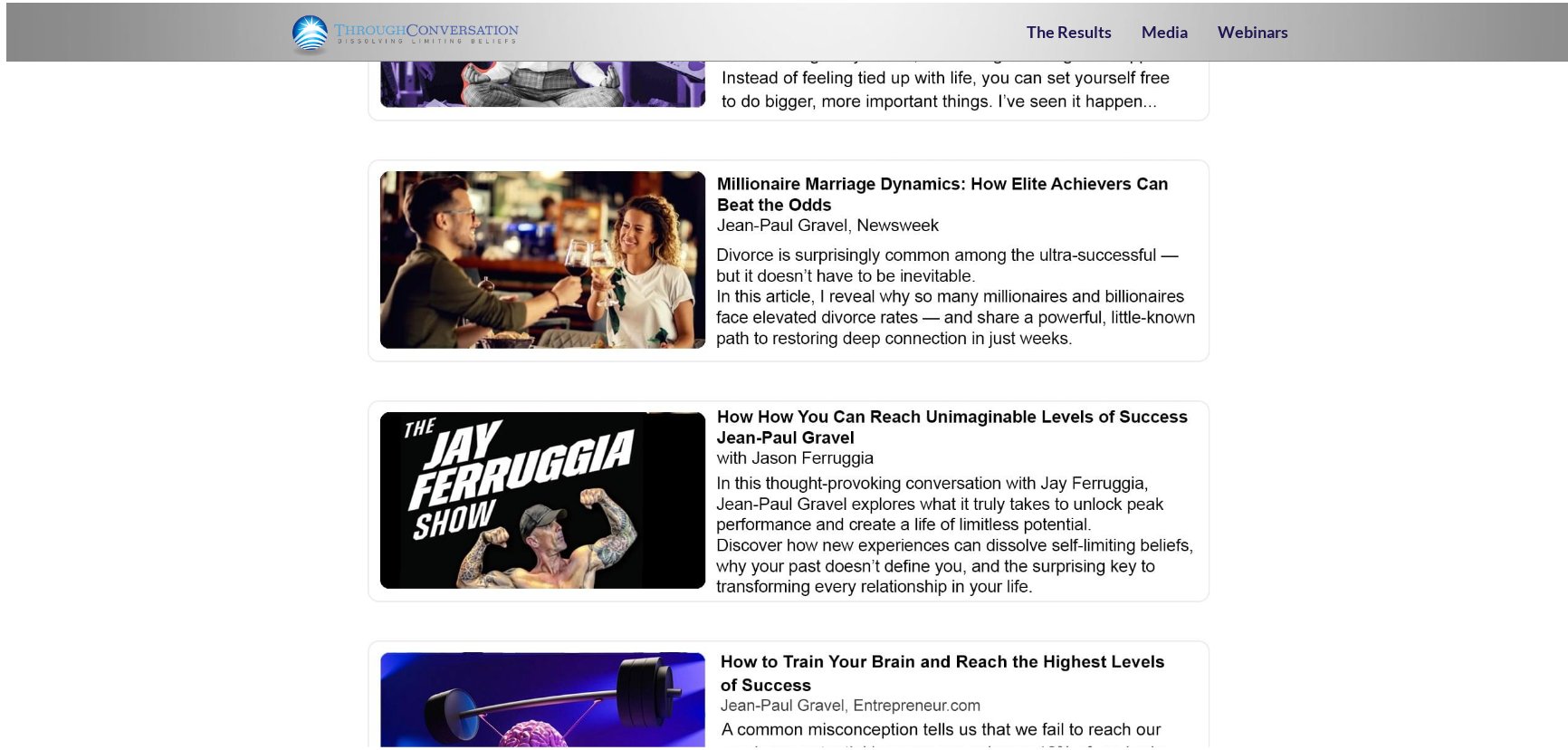
click at [590, 260] on img at bounding box center [789, 257] width 855 height 209
click at [615, 487] on img at bounding box center [789, 498] width 855 height 209
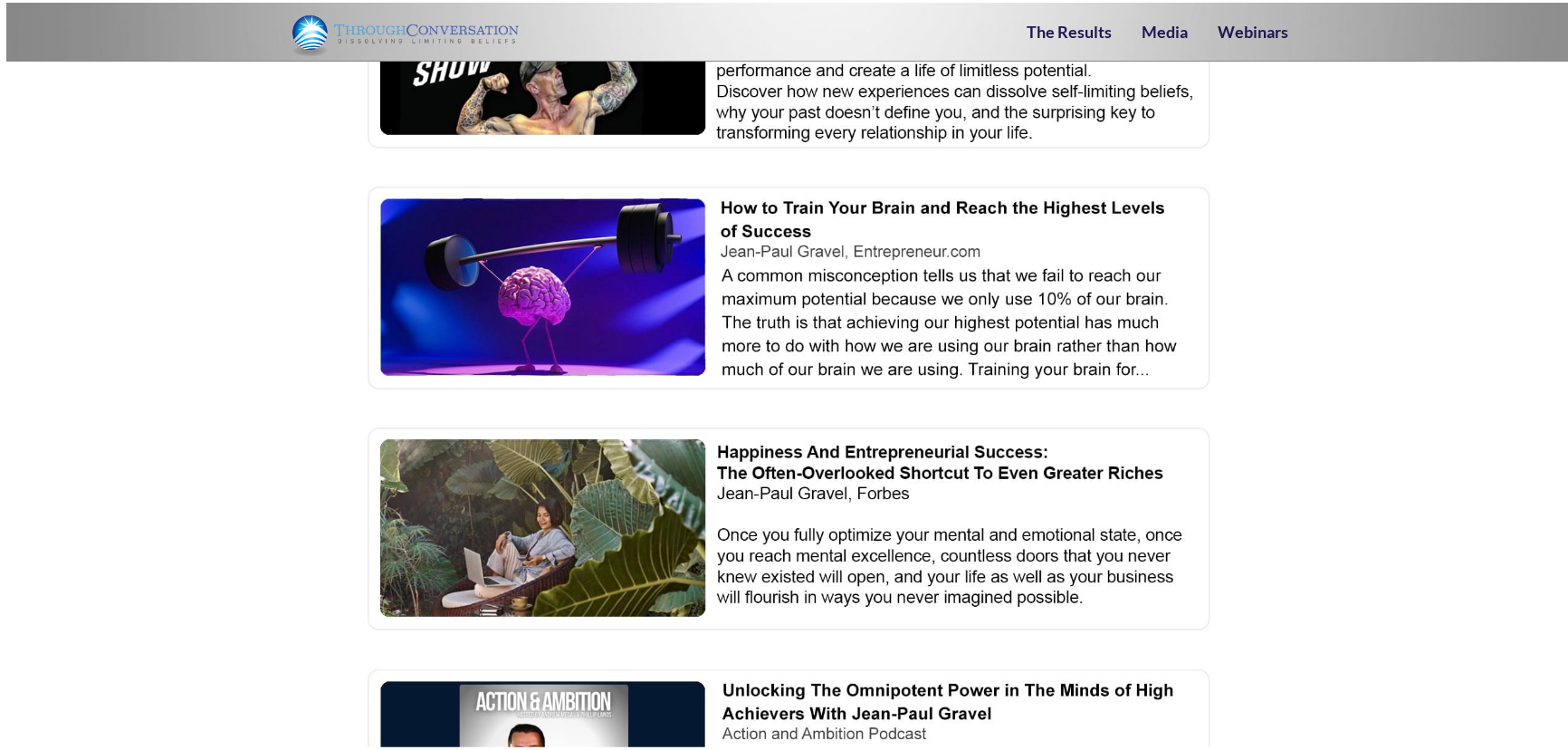
scroll to position [1481, 0]
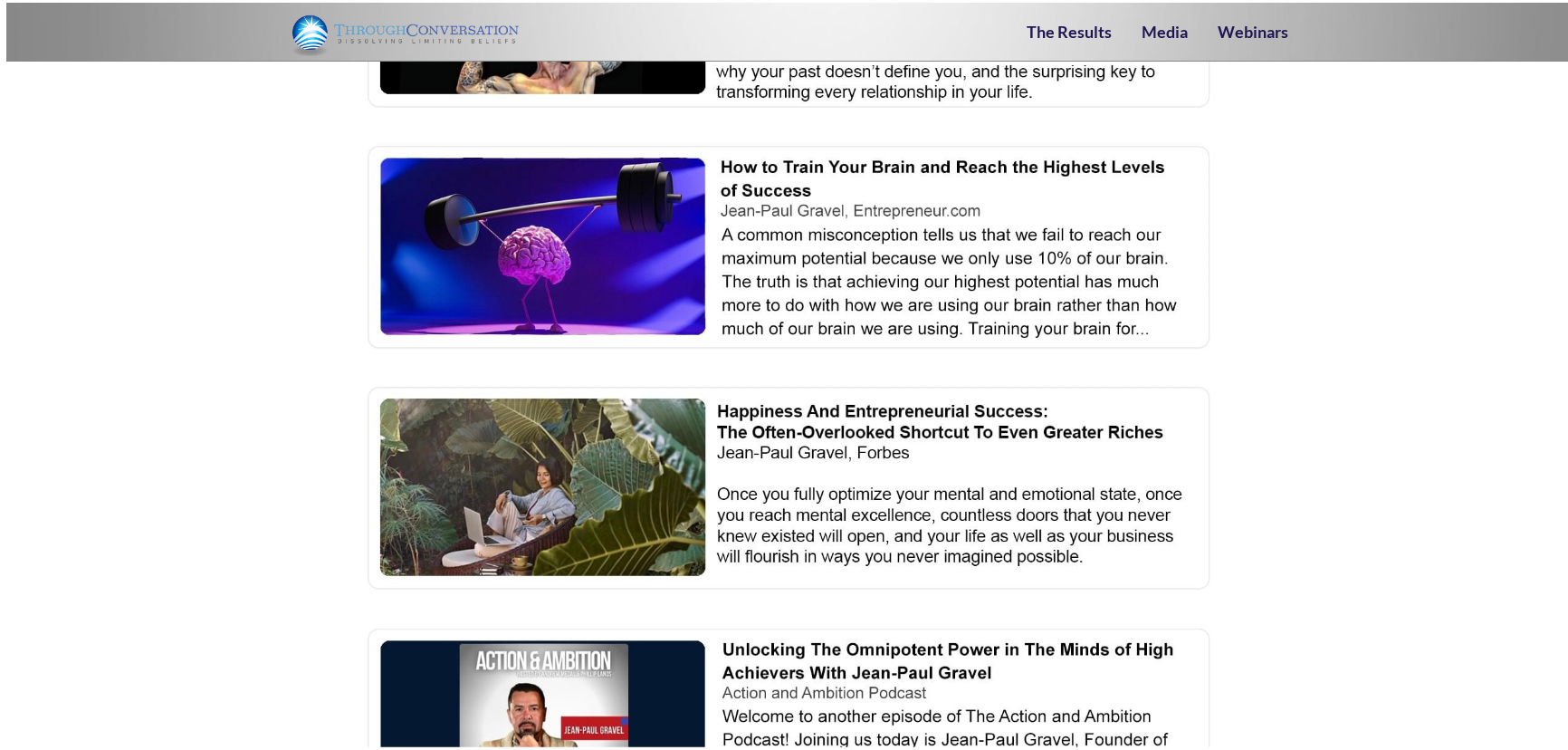
click at [576, 258] on img at bounding box center [789, 243] width 855 height 209
click at [598, 423] on img at bounding box center [789, 485] width 855 height 209
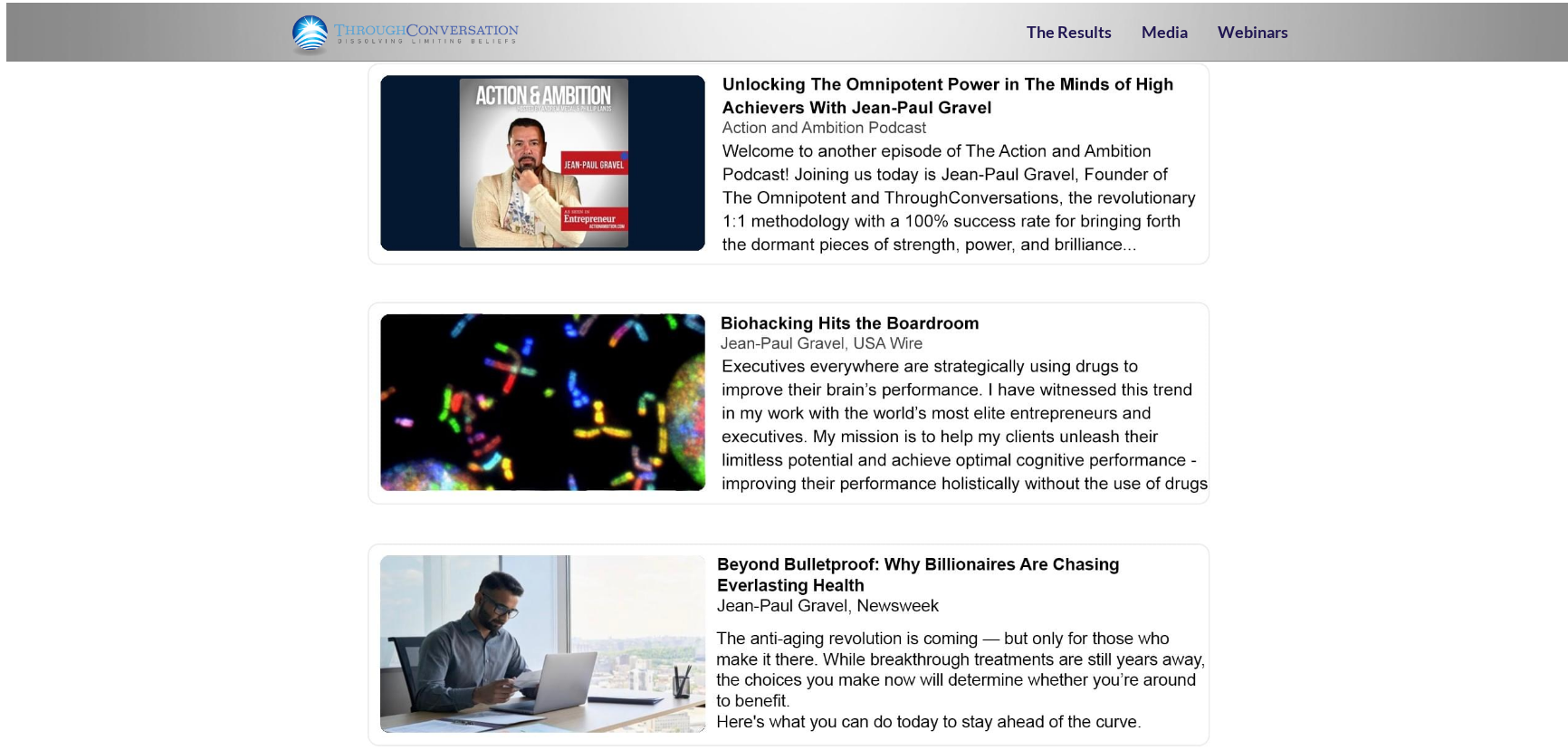
scroll to position [2057, 0]
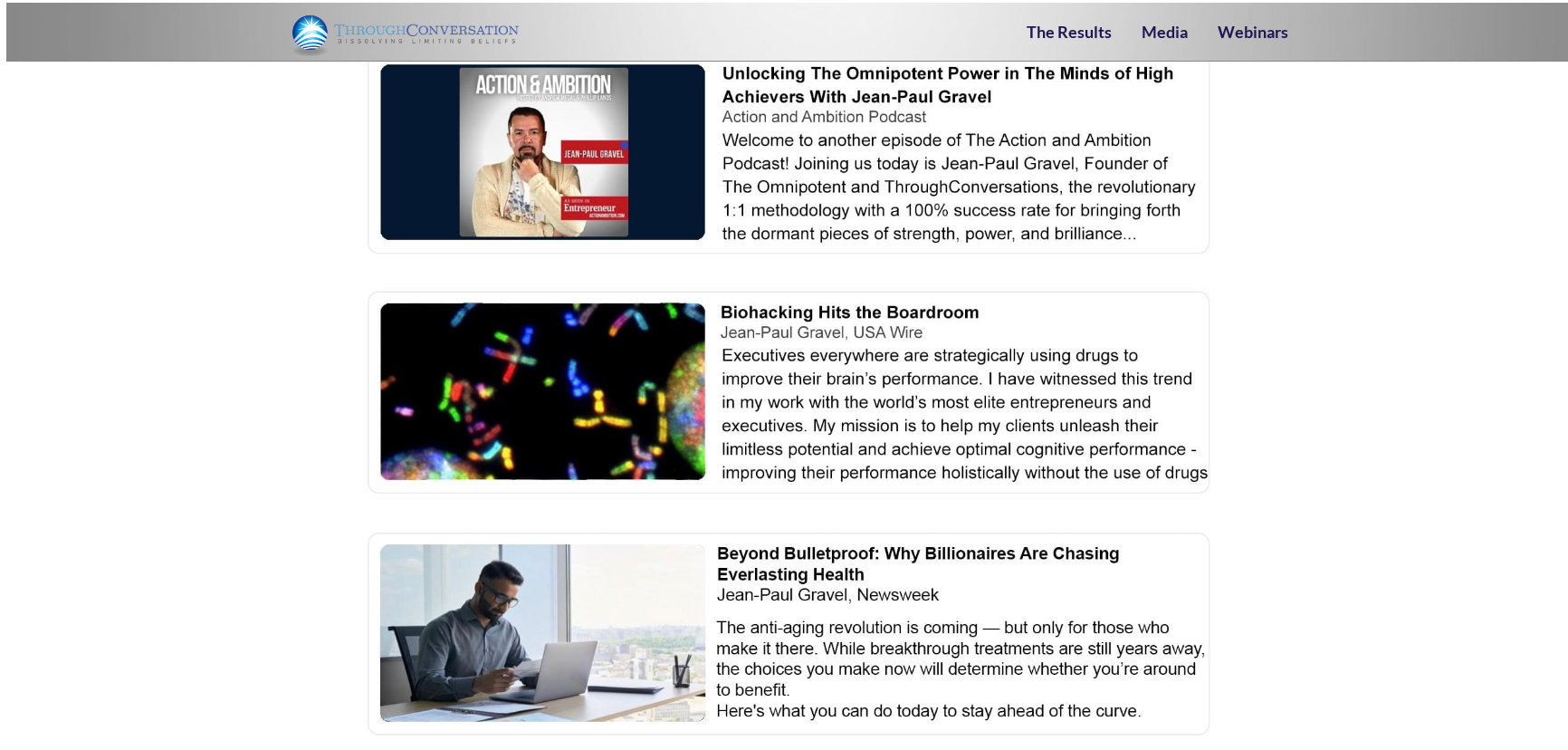
click at [574, 396] on img at bounding box center [789, 390] width 855 height 209
click at [559, 616] on img at bounding box center [789, 630] width 855 height 209
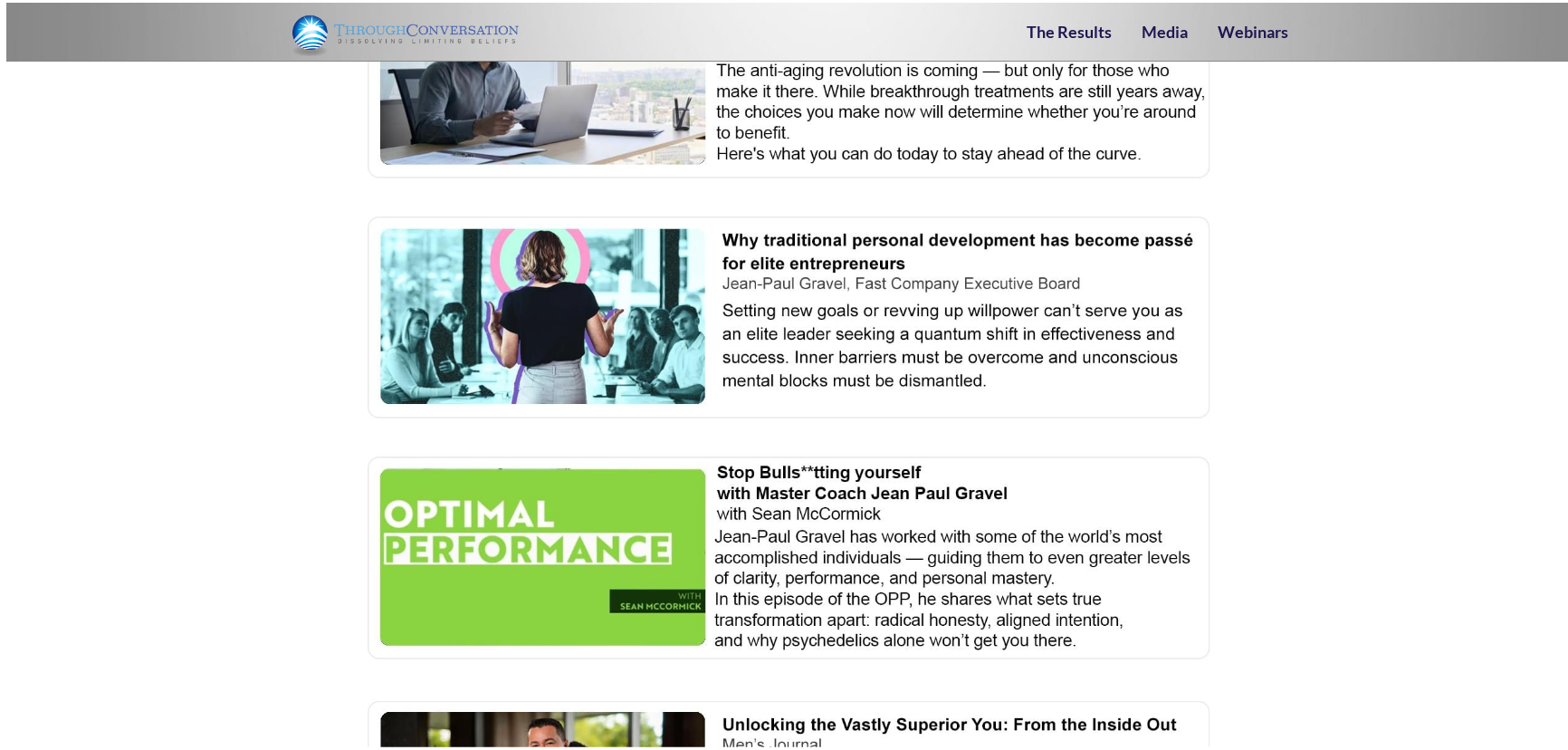
scroll to position [2716, 0]
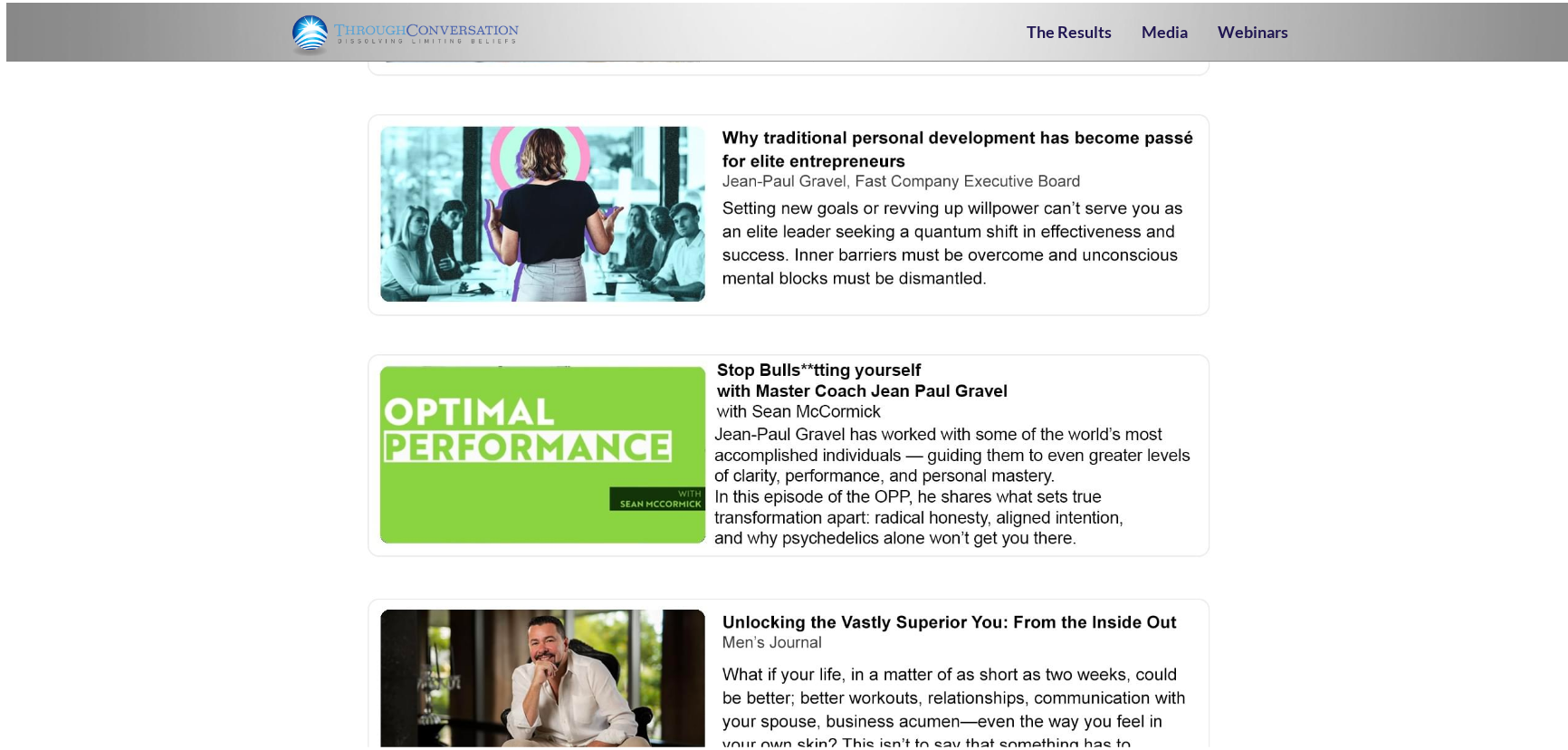
click at [611, 212] on img at bounding box center [789, 212] width 855 height 209
click at [557, 452] on img at bounding box center [789, 452] width 855 height 209
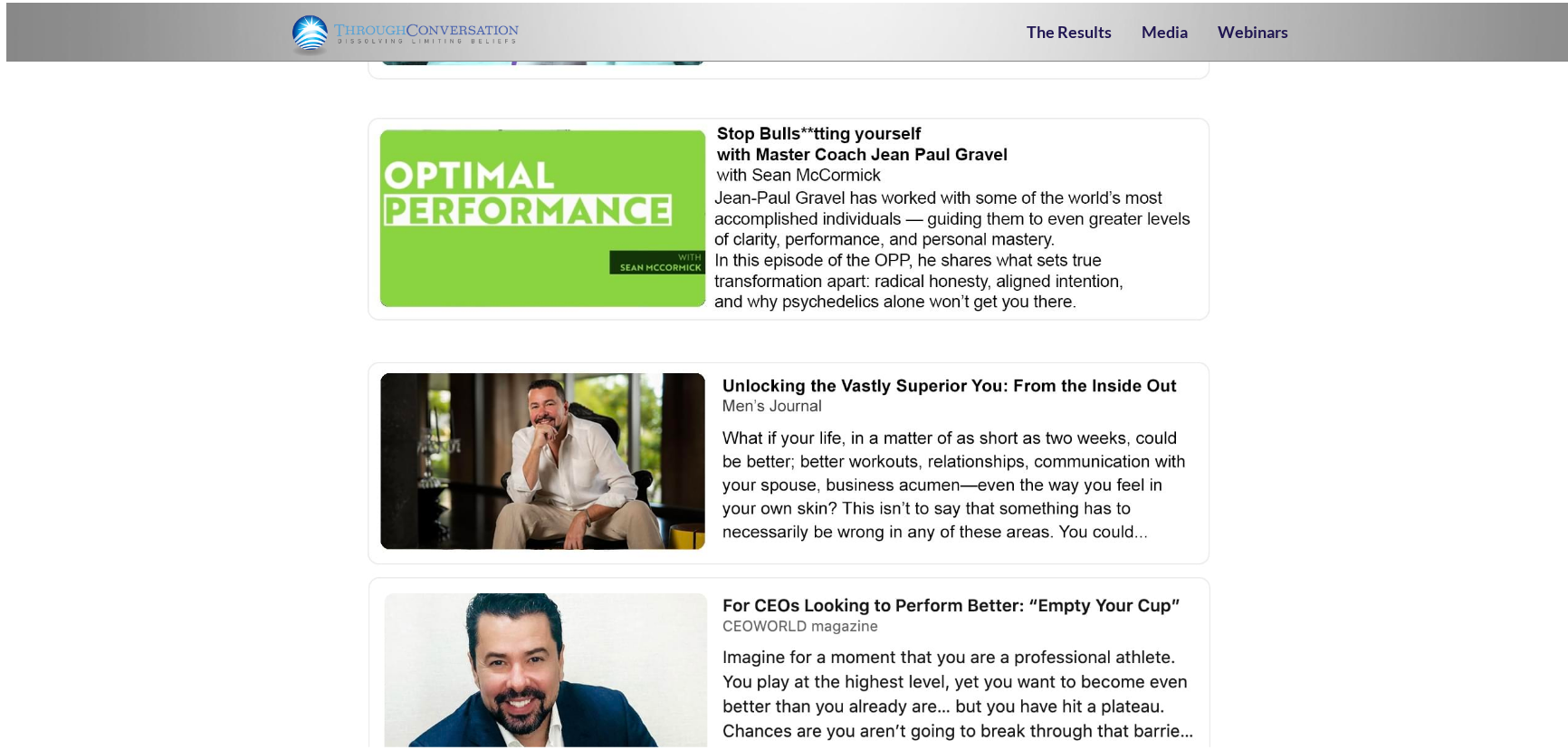
scroll to position [3209, 0]
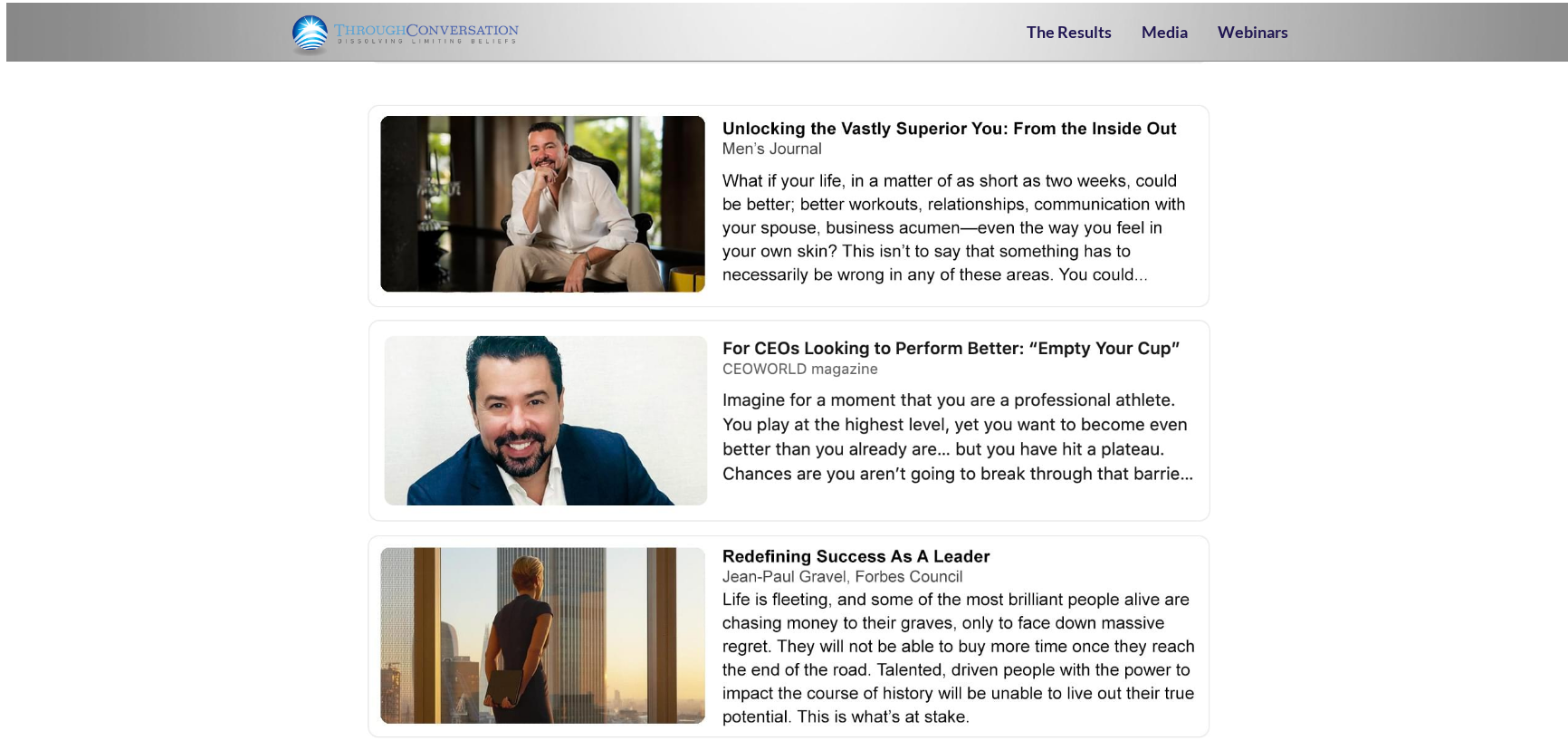
click at [587, 187] on img at bounding box center [789, 204] width 855 height 209
click at [571, 398] on img at bounding box center [789, 417] width 855 height 209
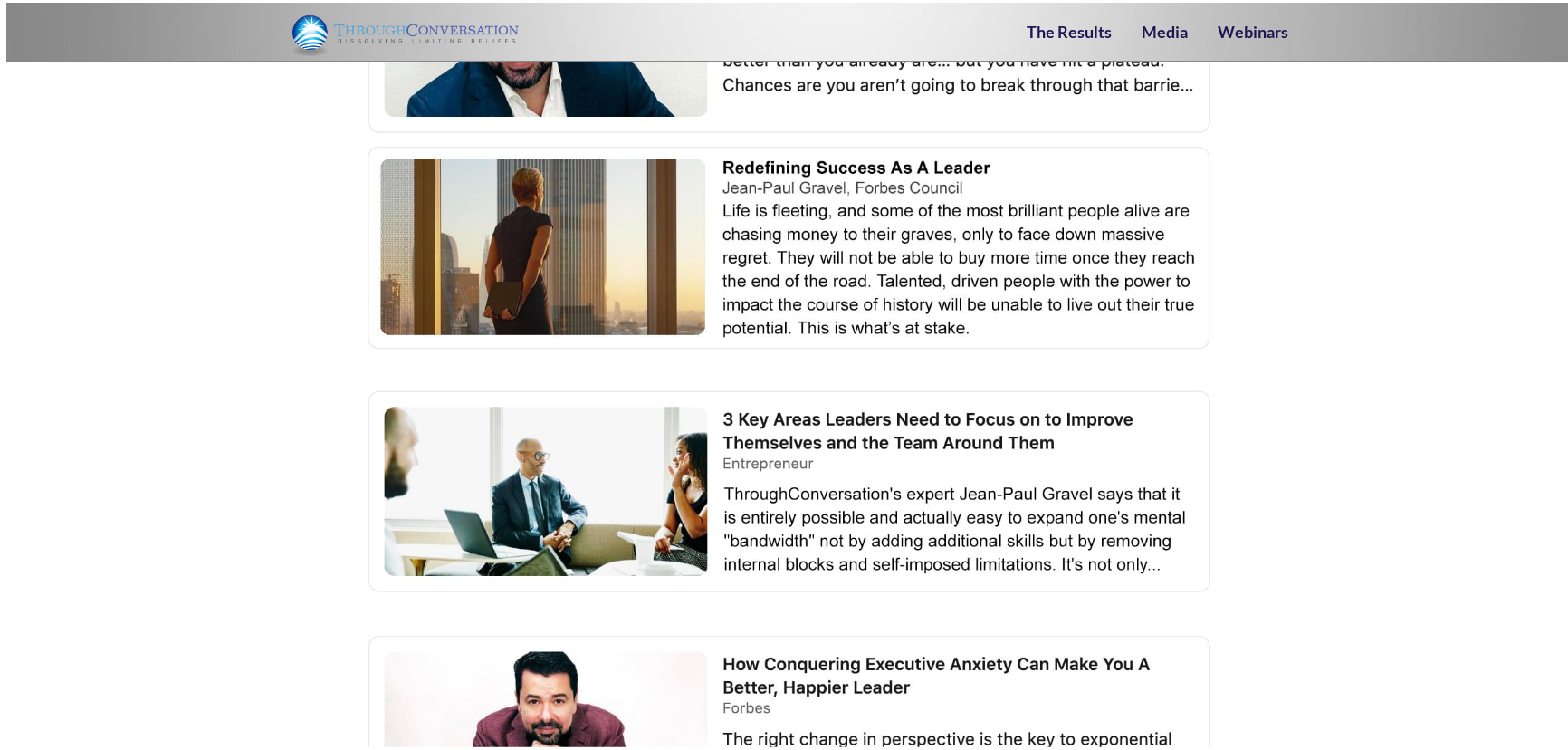
scroll to position [3621, 0]
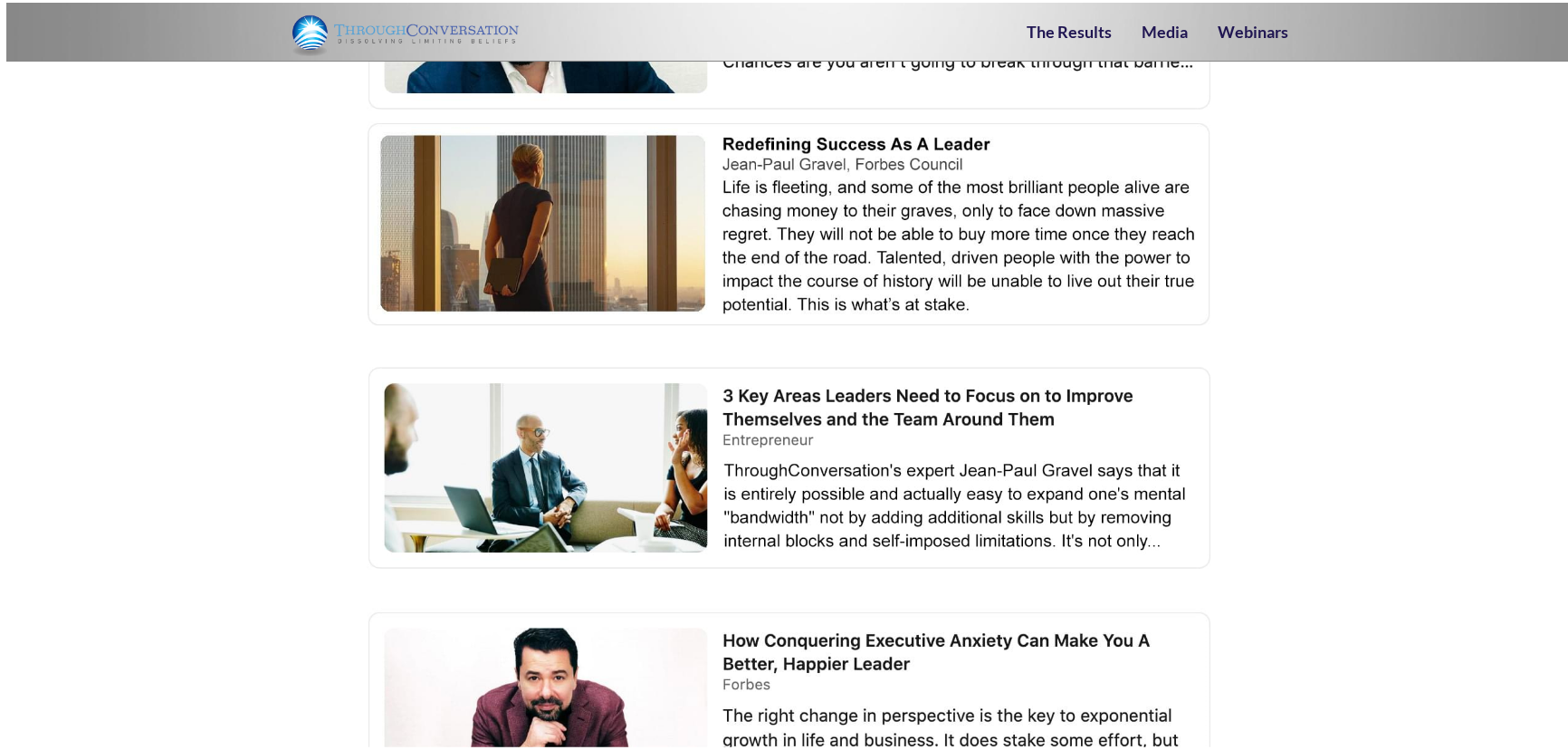
click at [585, 484] on img at bounding box center [789, 464] width 855 height 209
click at [631, 659] on img at bounding box center [789, 709] width 855 height 209
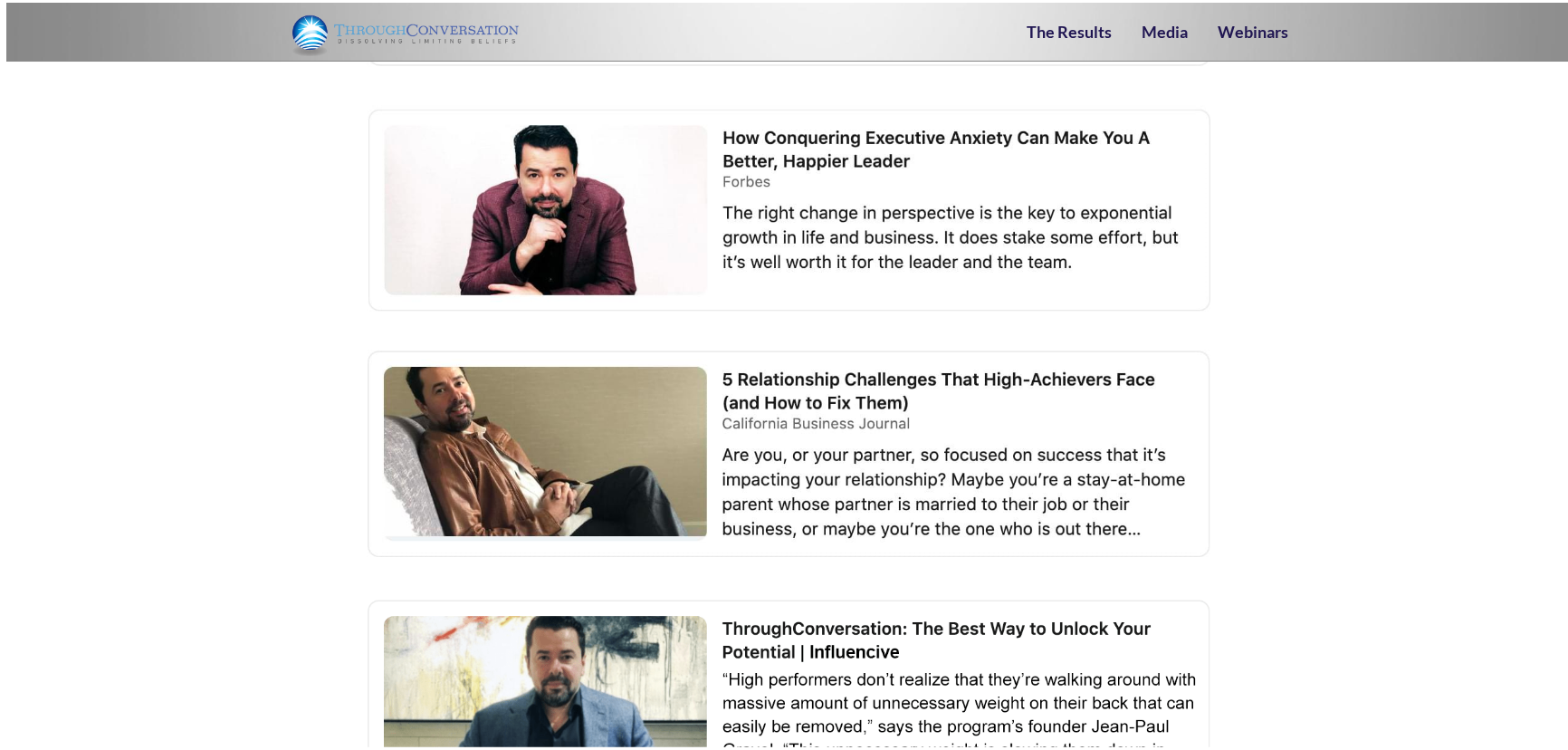
scroll to position [4196, 0]
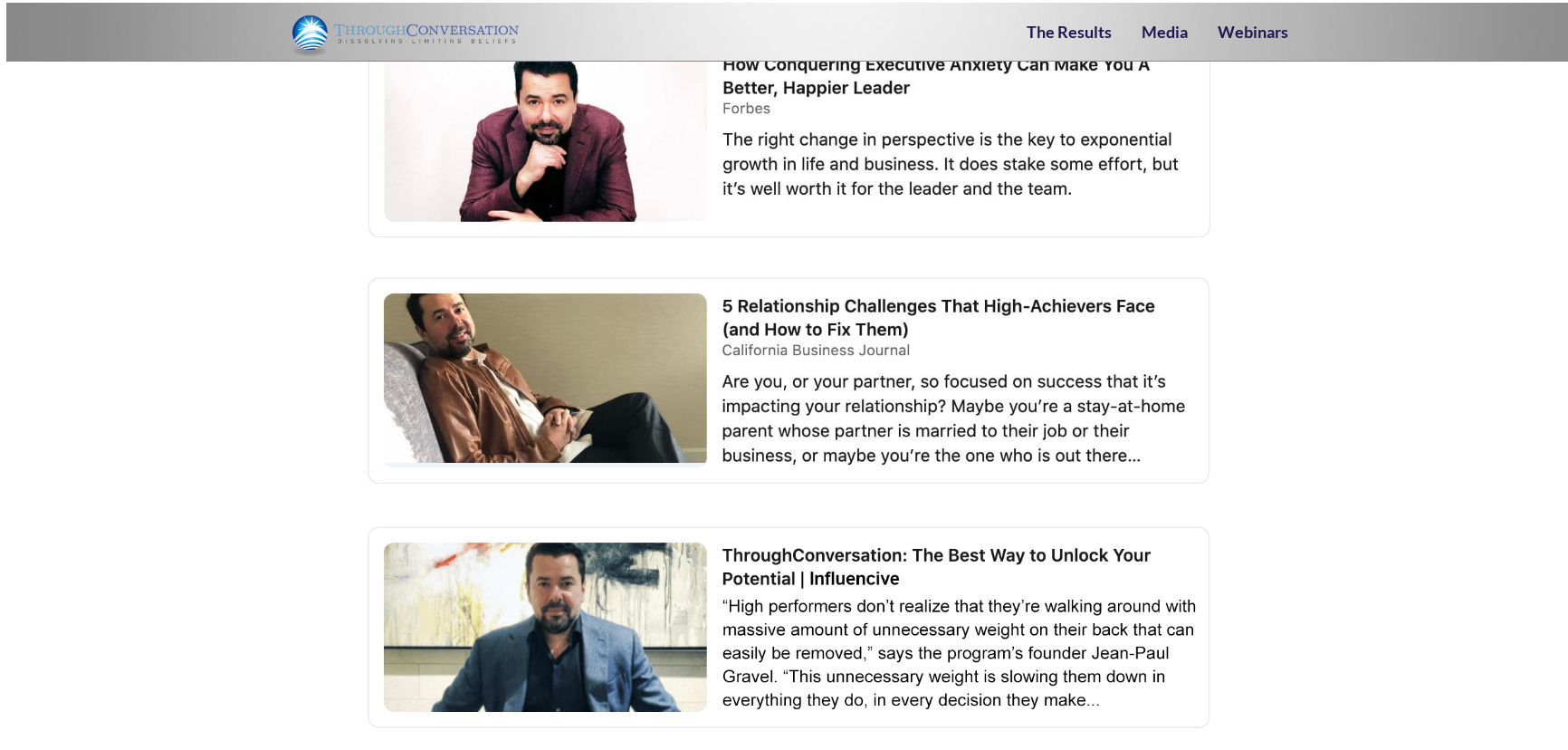
click at [521, 344] on img at bounding box center [789, 378] width 855 height 209
click at [607, 560] on img at bounding box center [789, 623] width 855 height 209
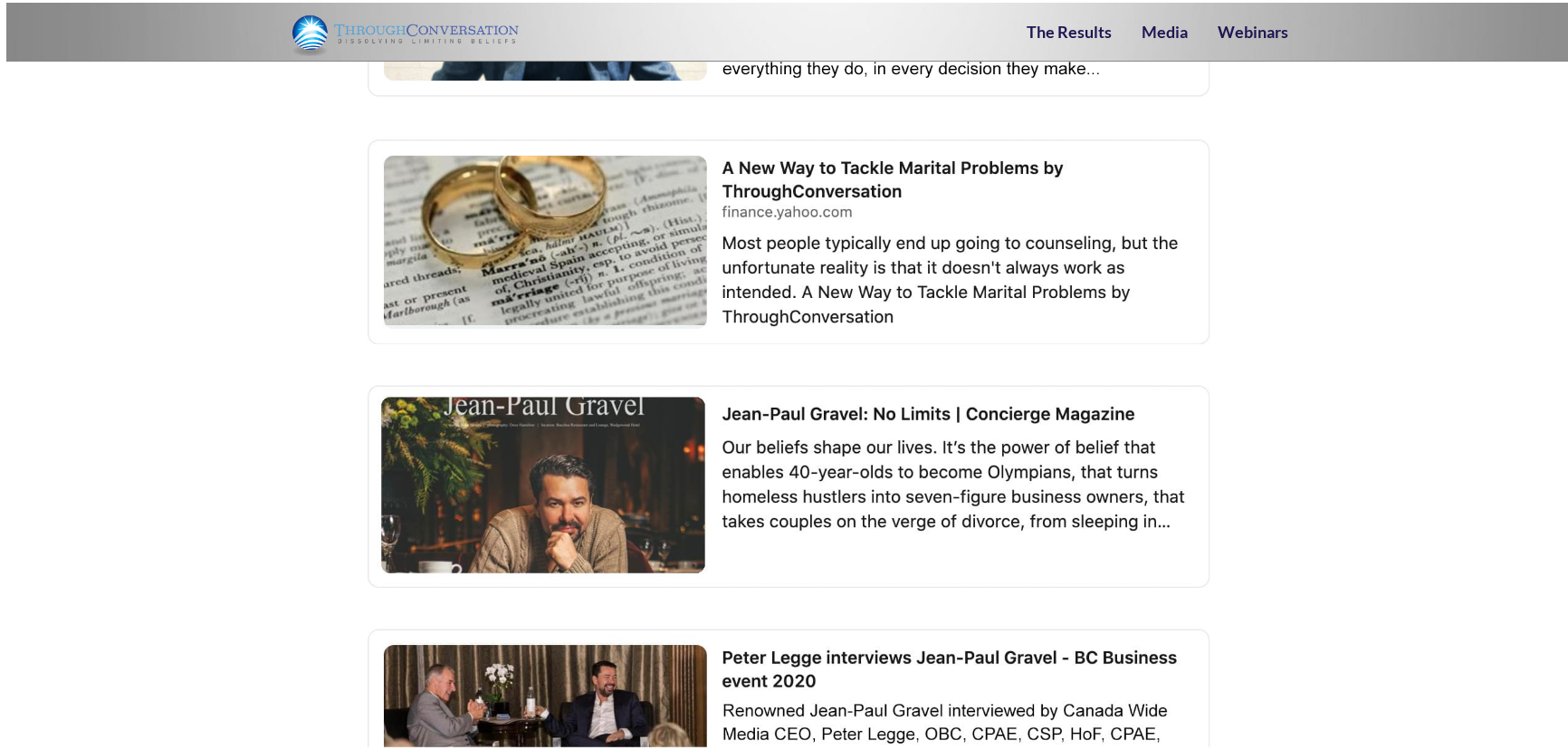
scroll to position [4855, 0]
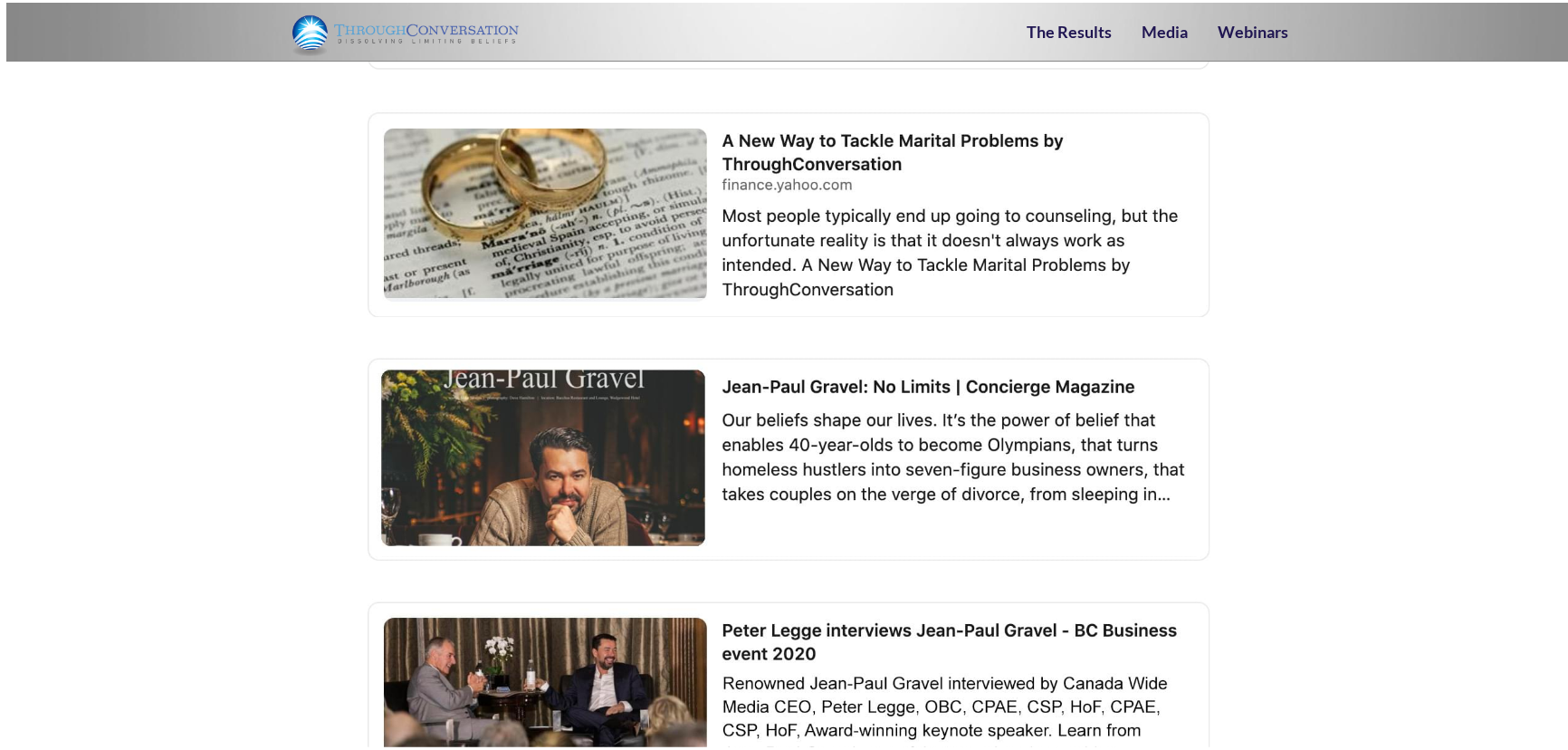
click at [616, 207] on img at bounding box center [789, 210] width 855 height 209
click at [595, 438] on img at bounding box center [789, 455] width 855 height 209
click at [600, 656] on img at bounding box center [789, 700] width 855 height 209
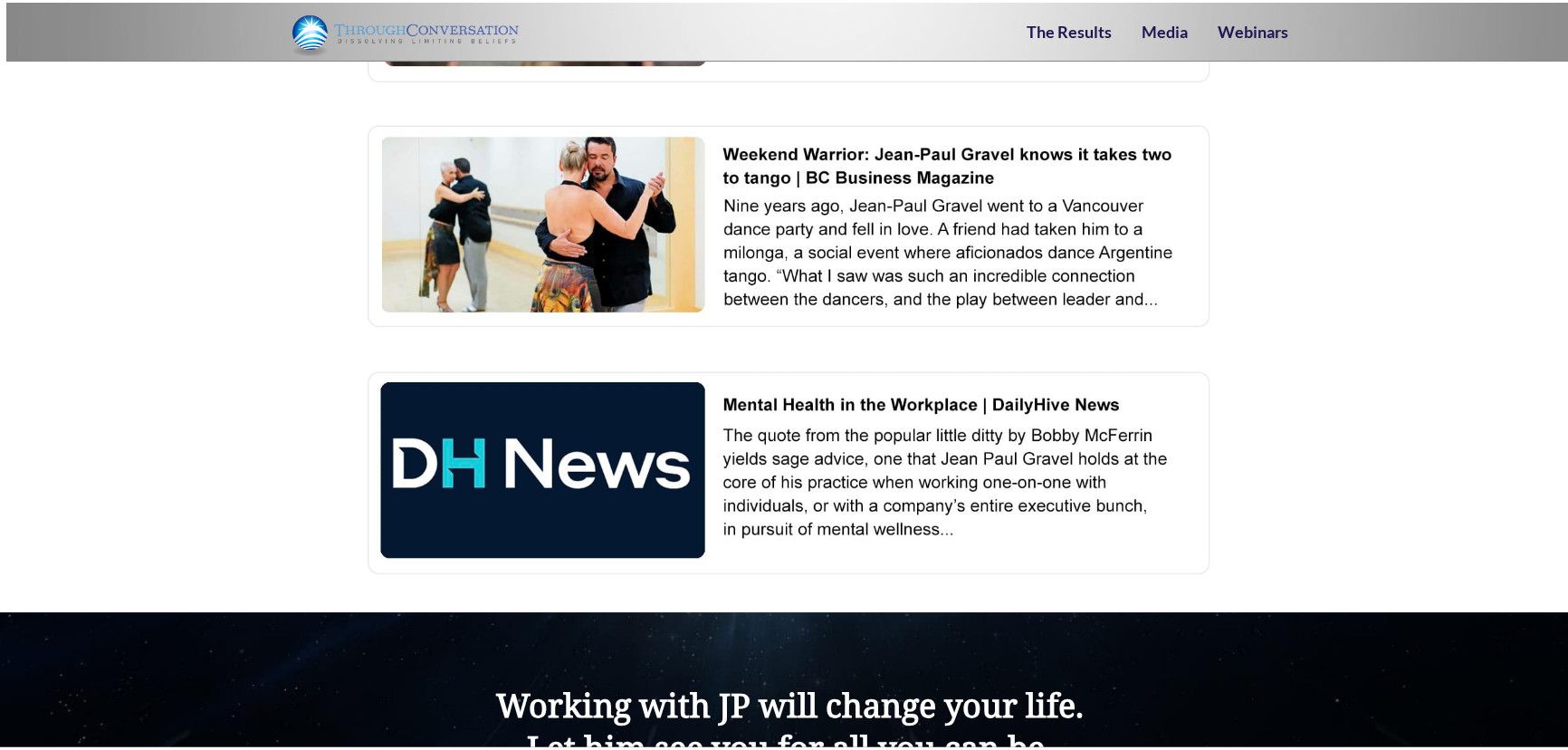
scroll to position [5596, 0]
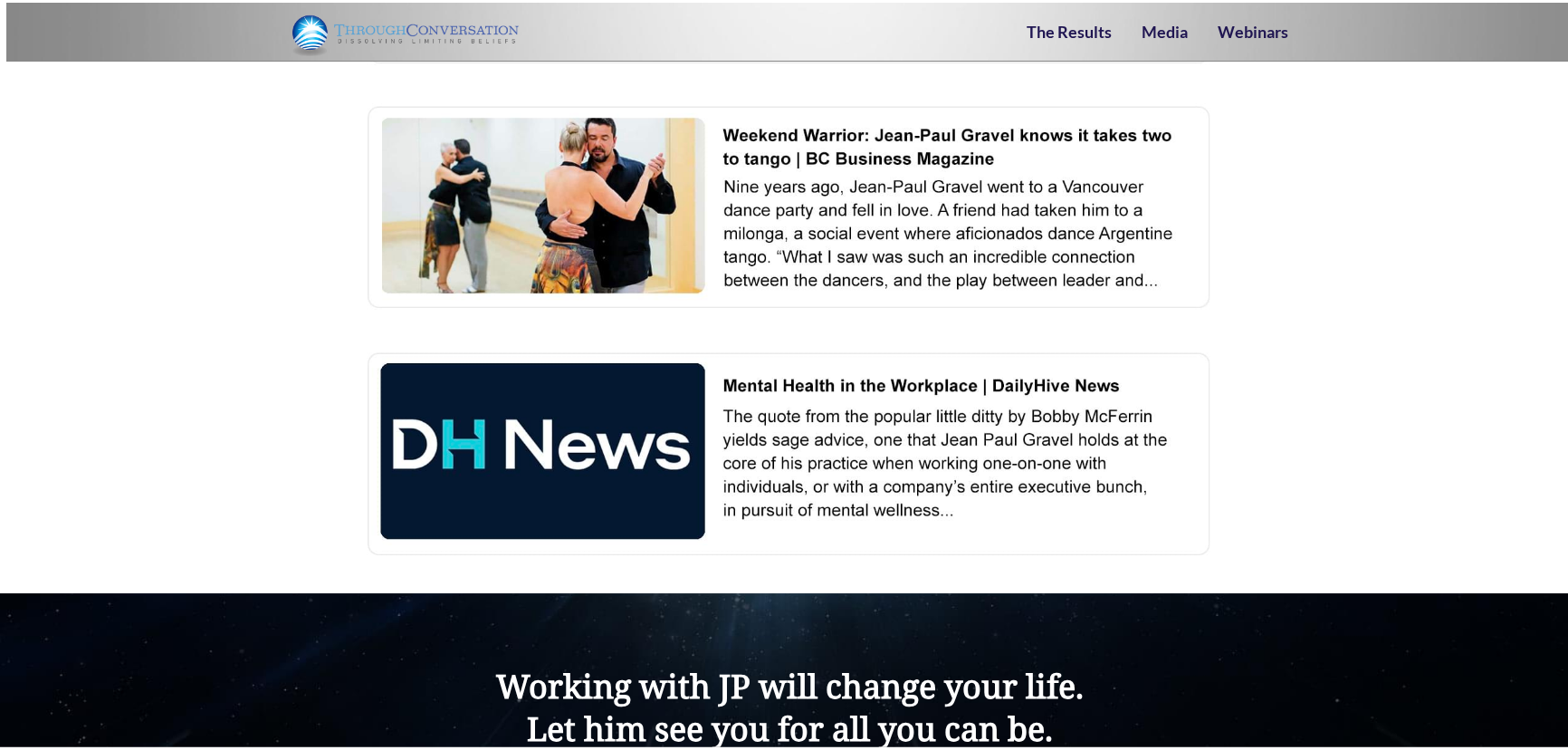
click at [606, 254] on img at bounding box center [789, 205] width 855 height 209
click at [572, 462] on img at bounding box center [789, 449] width 855 height 209
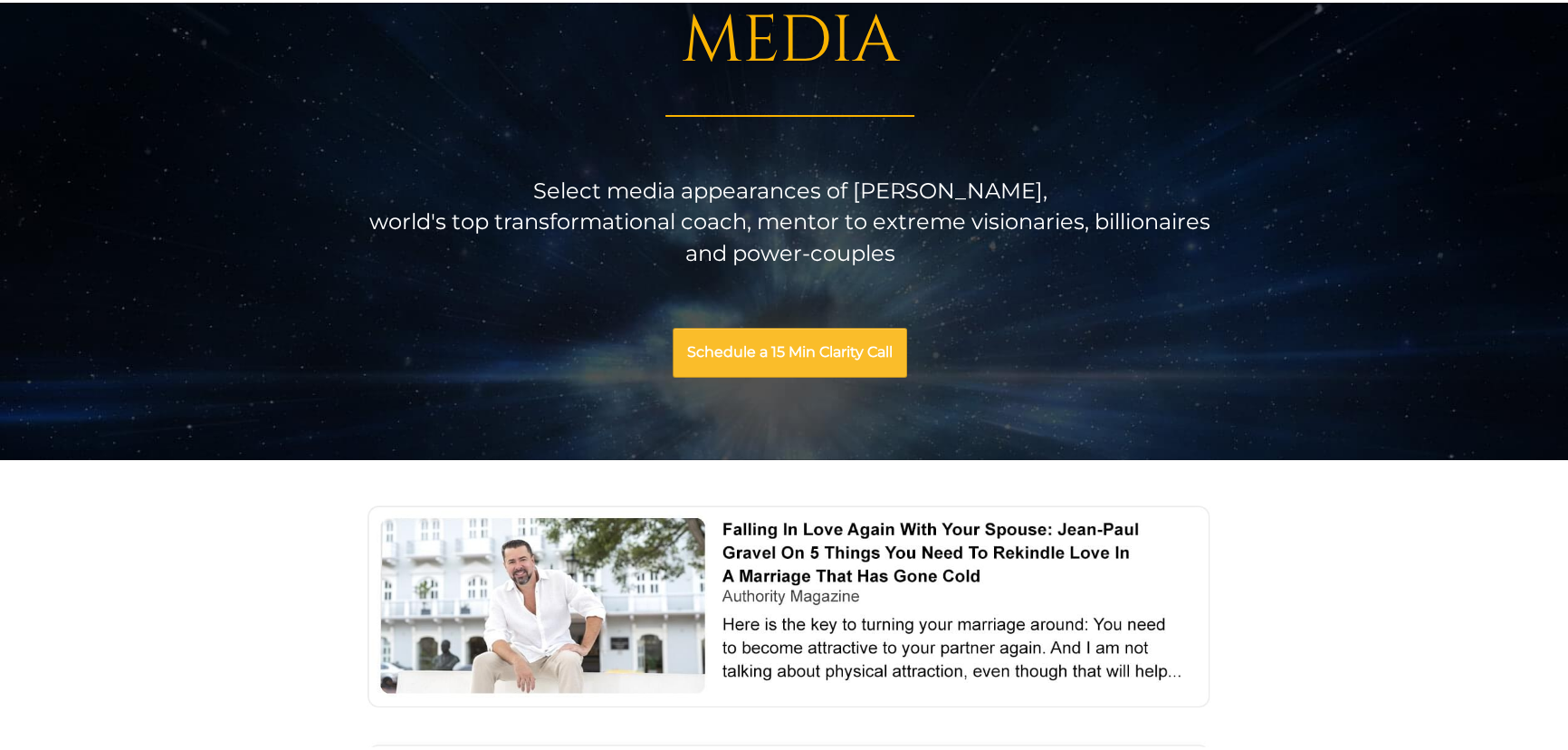
scroll to position [411, 0]
